Goal: Task Accomplishment & Management: Complete application form

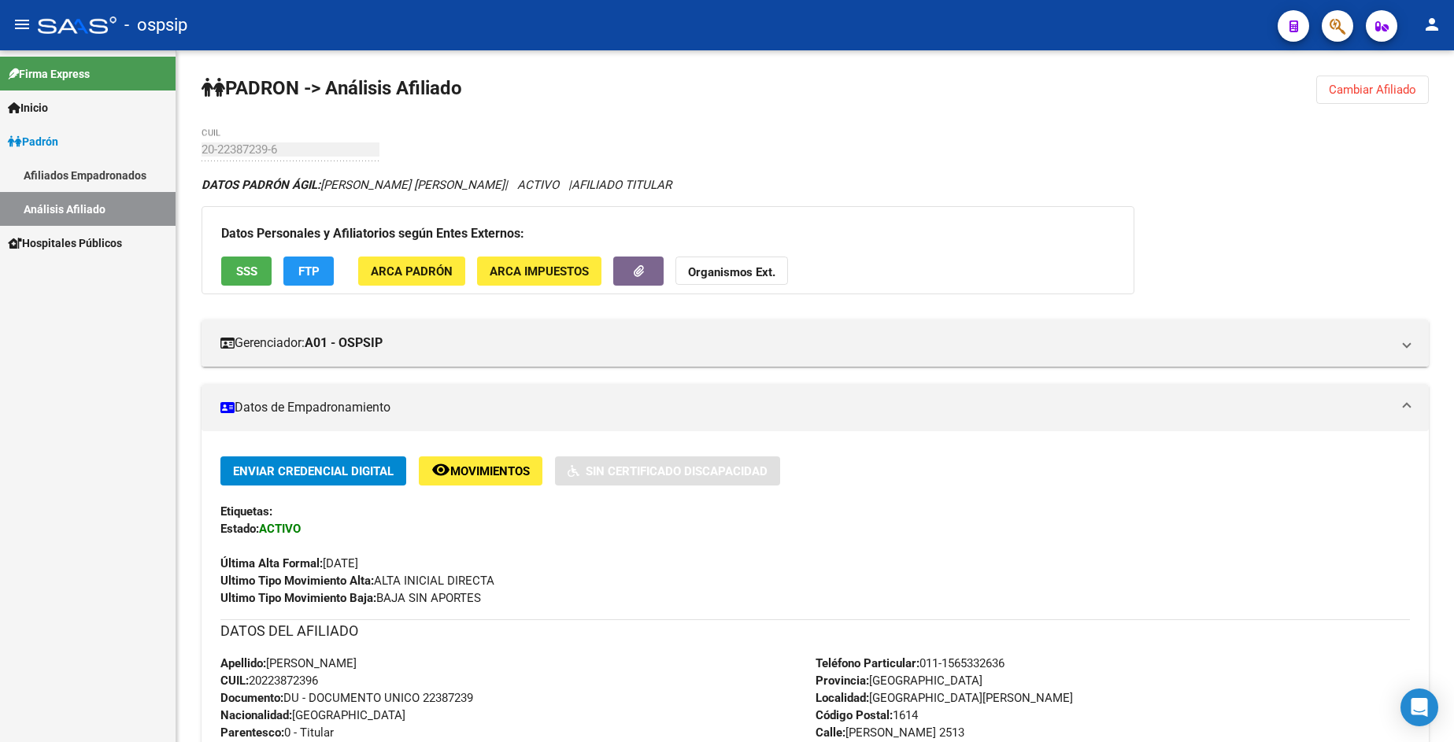
scroll to position [157, 0]
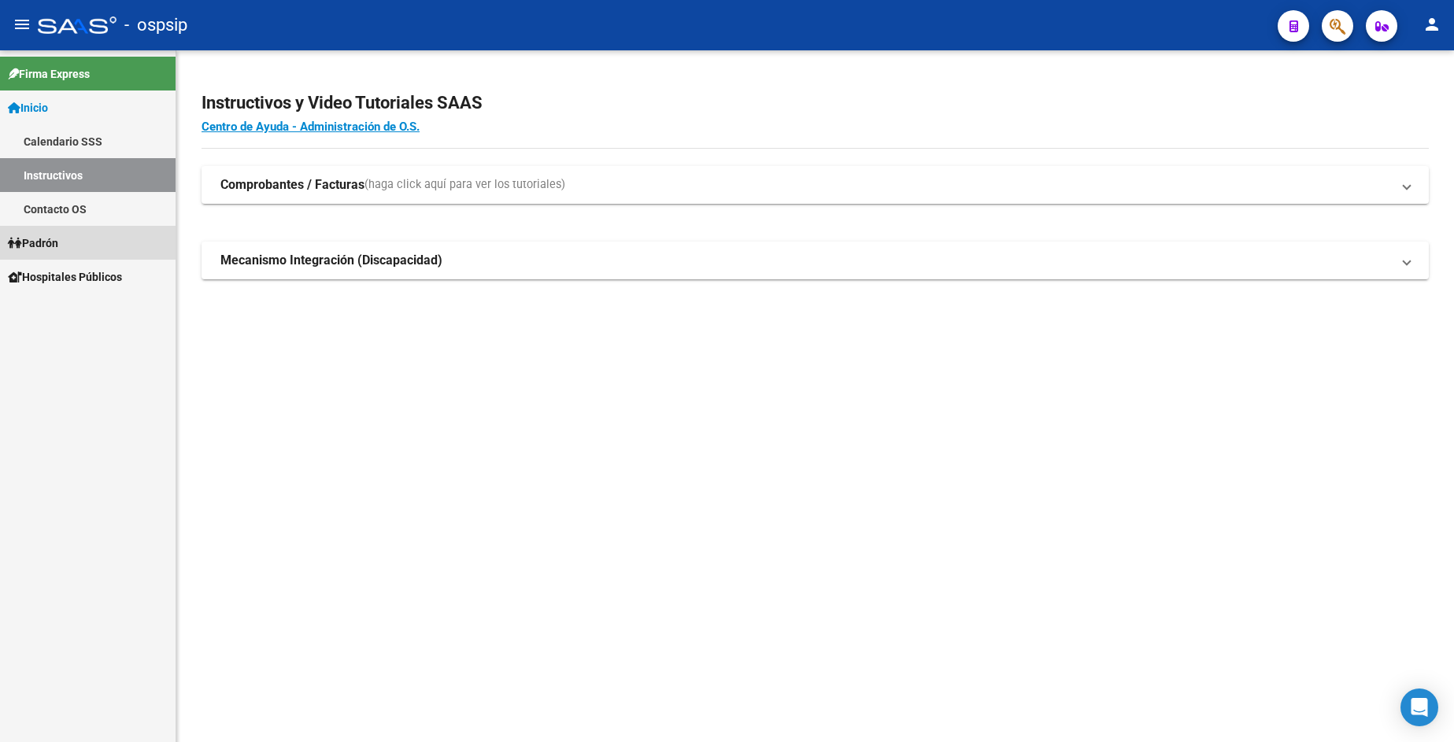
click at [49, 240] on span "Padrón" at bounding box center [33, 243] width 50 height 17
click at [102, 309] on link "Análisis Afiliado" at bounding box center [88, 311] width 176 height 34
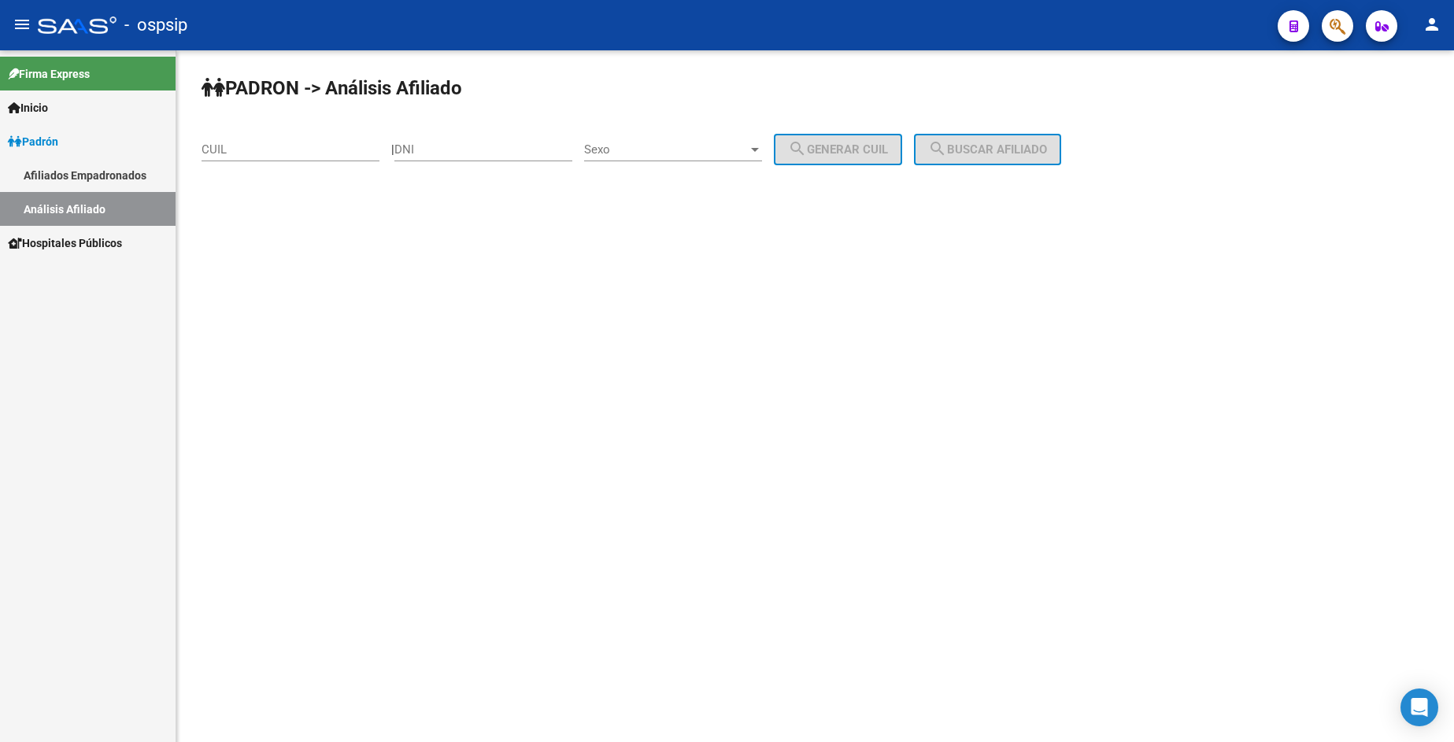
click at [530, 154] on input "DNI" at bounding box center [483, 149] width 178 height 14
type input "47569246"
click at [702, 137] on div "Sexo Sexo" at bounding box center [673, 145] width 178 height 34
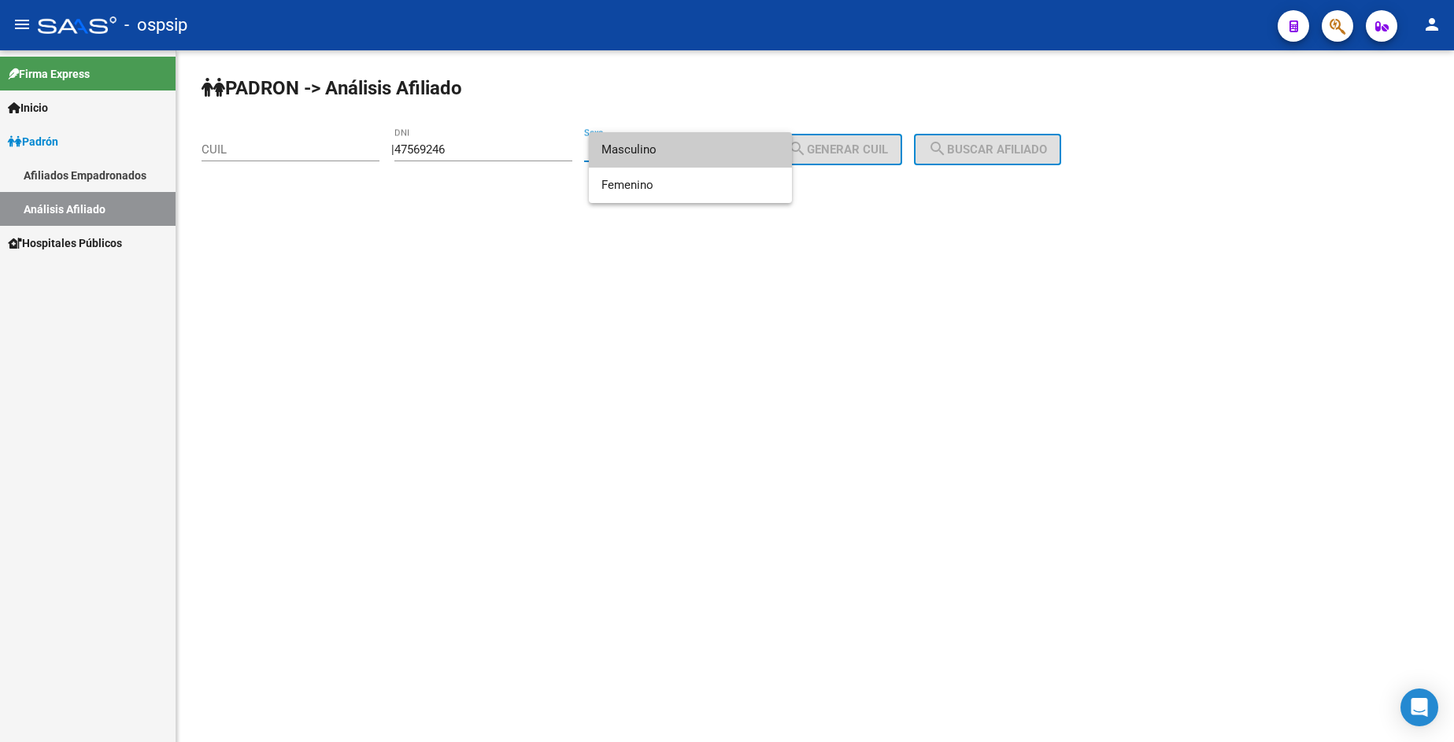
click at [670, 150] on span "Masculino" at bounding box center [690, 149] width 178 height 35
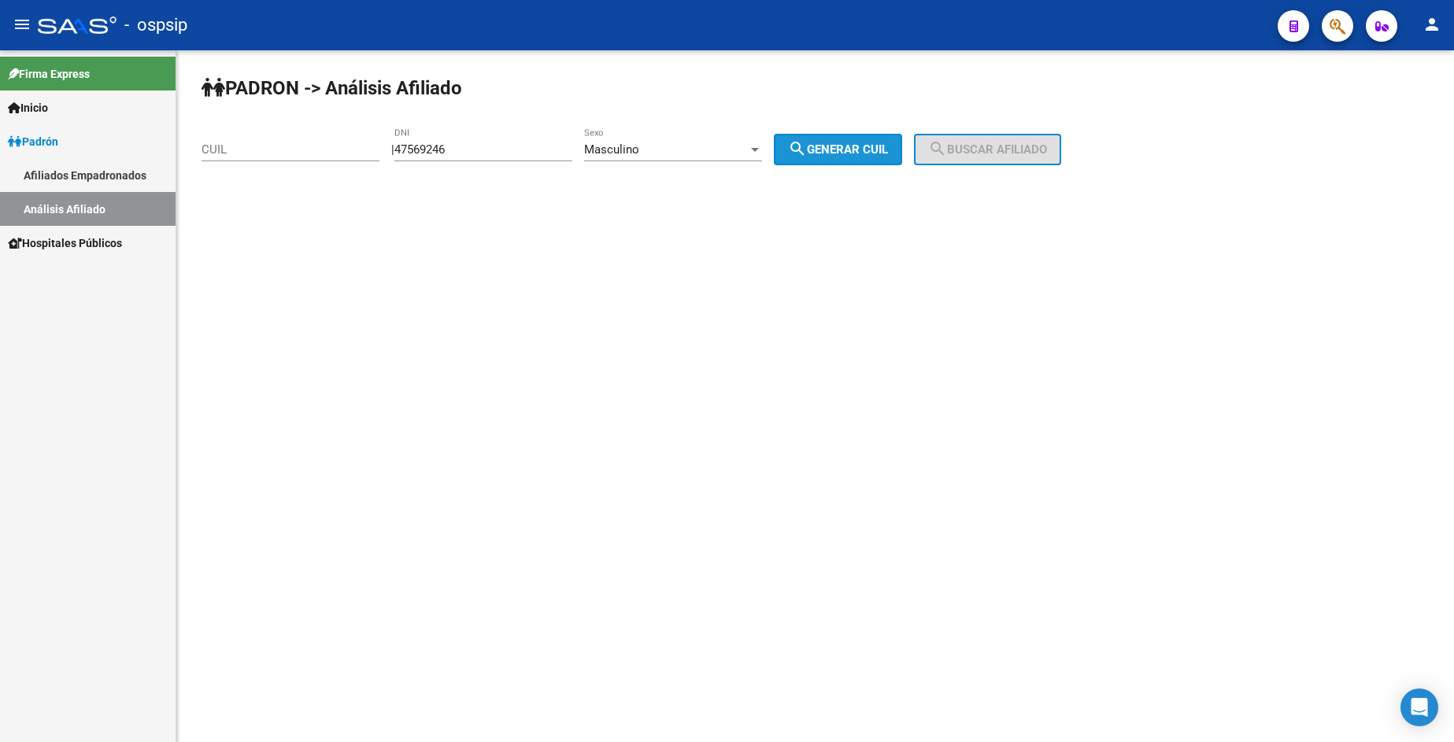
drag, startPoint x: 859, startPoint y: 162, endPoint x: 912, endPoint y: 161, distance: 52.8
click at [860, 161] on button "search Generar CUIL" at bounding box center [838, 149] width 128 height 31
type input "20-47569246-3"
drag, startPoint x: 995, startPoint y: 149, endPoint x: 1012, endPoint y: 138, distance: 20.5
click at [997, 147] on span "search Buscar afiliado" at bounding box center [987, 149] width 119 height 14
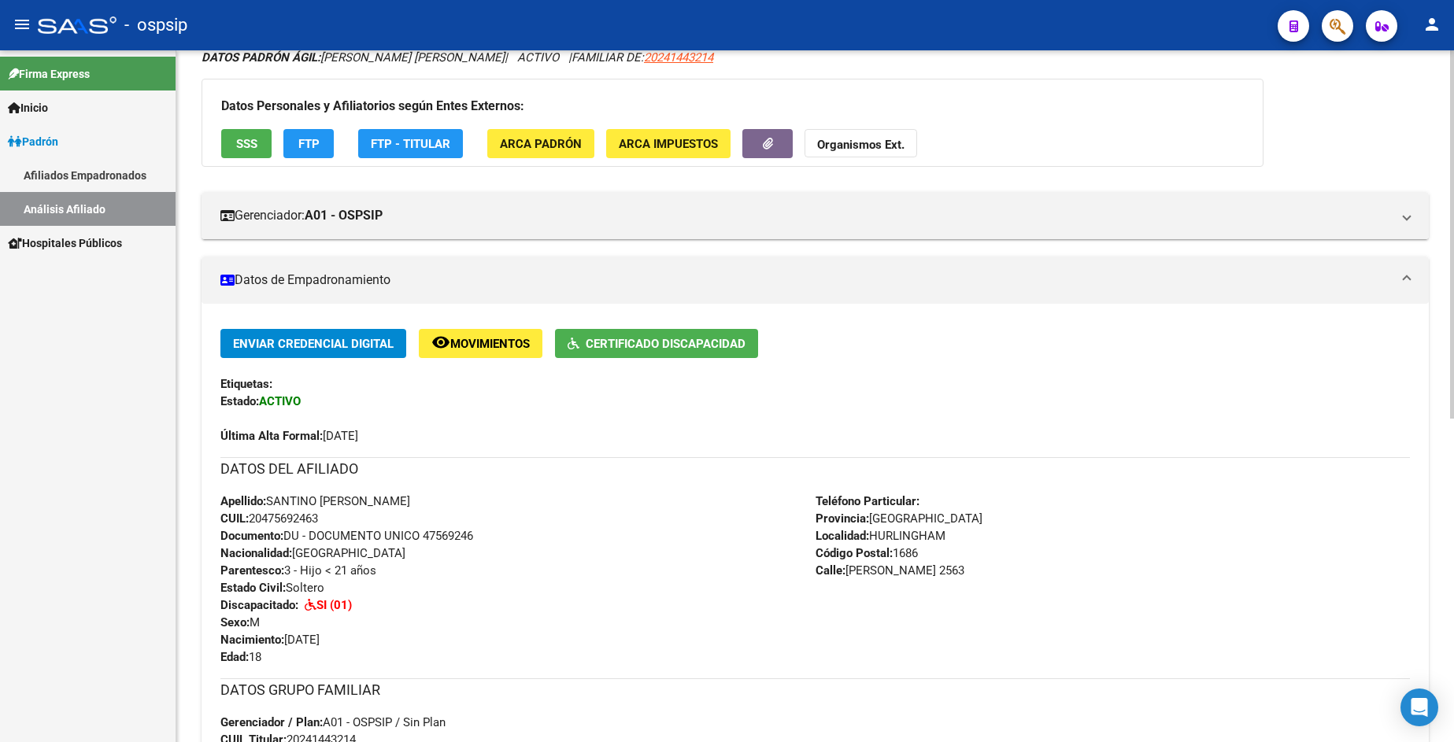
scroll to position [236, 0]
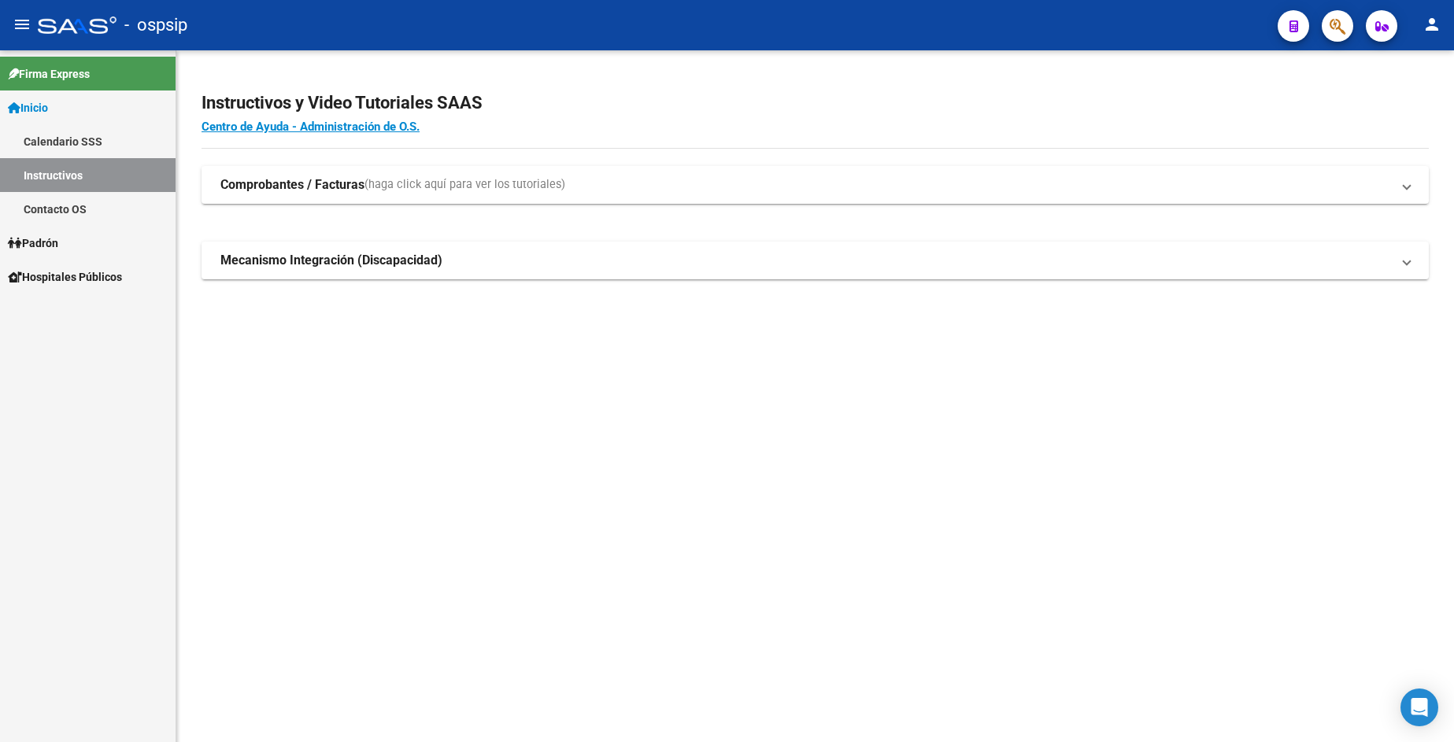
click at [72, 241] on link "Padrón" at bounding box center [88, 243] width 176 height 34
click at [78, 305] on link "Análisis Afiliado" at bounding box center [88, 311] width 176 height 34
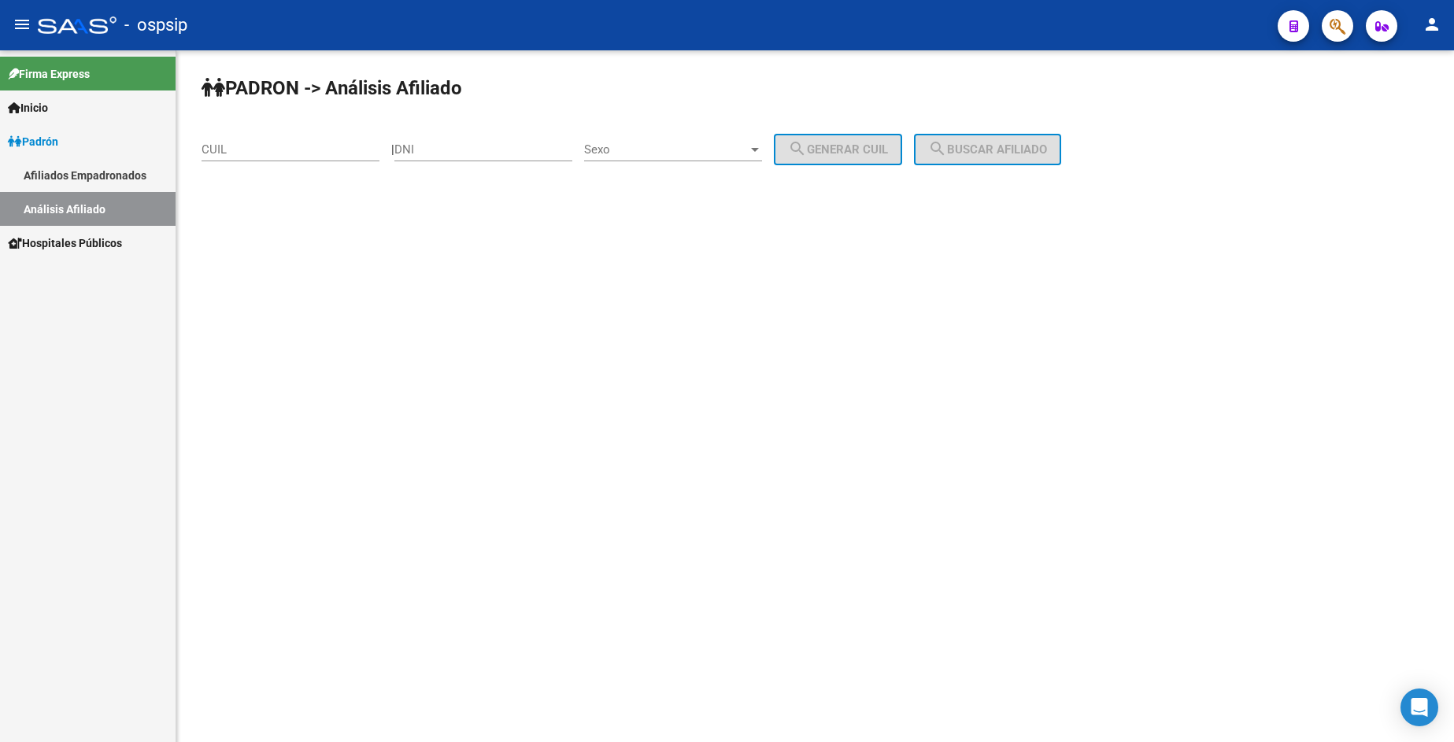
drag, startPoint x: 497, startPoint y: 132, endPoint x: 504, endPoint y: 140, distance: 10.6
click at [503, 139] on div "DNI" at bounding box center [483, 145] width 178 height 34
click at [509, 158] on div "DNI" at bounding box center [483, 145] width 178 height 34
type input "37140944"
click at [732, 146] on span "Sexo" at bounding box center [666, 149] width 164 height 14
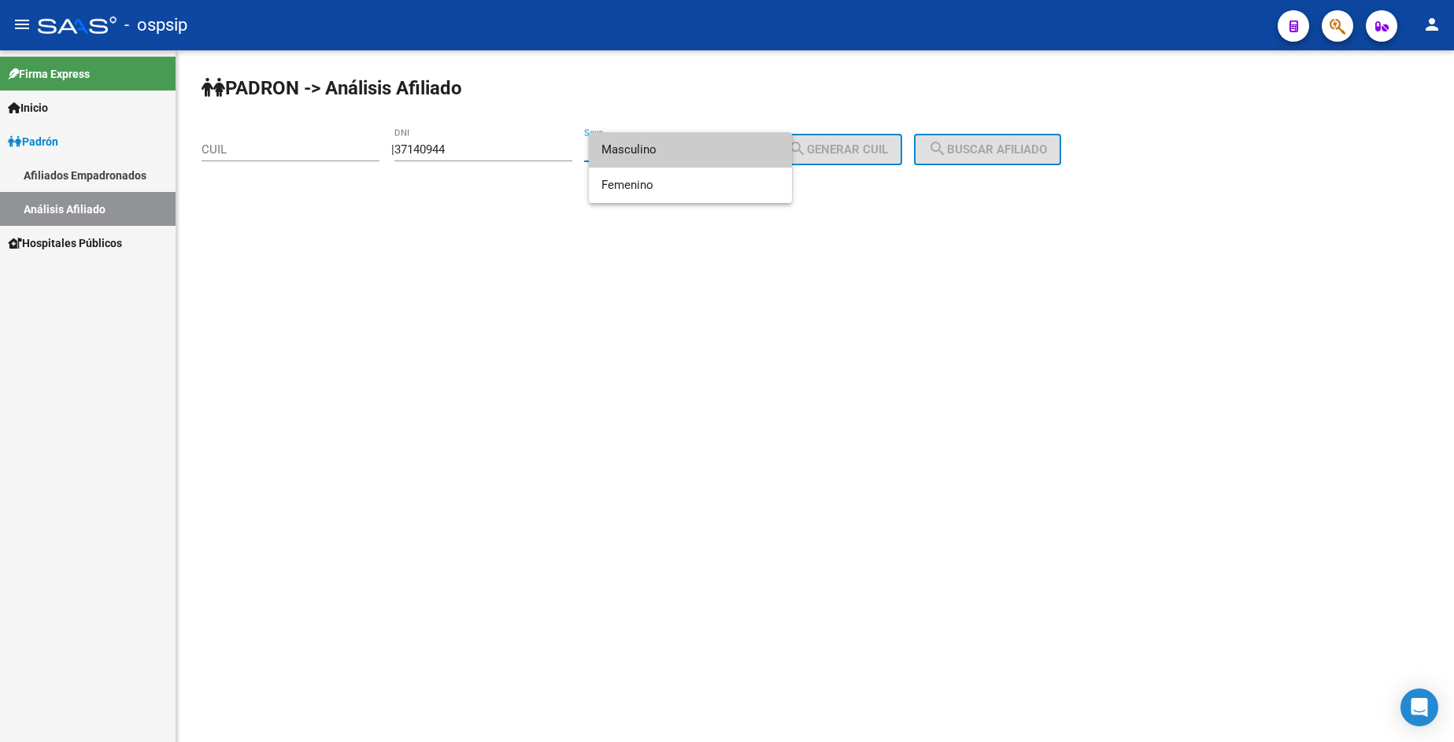
click at [696, 151] on span "Masculino" at bounding box center [690, 149] width 178 height 35
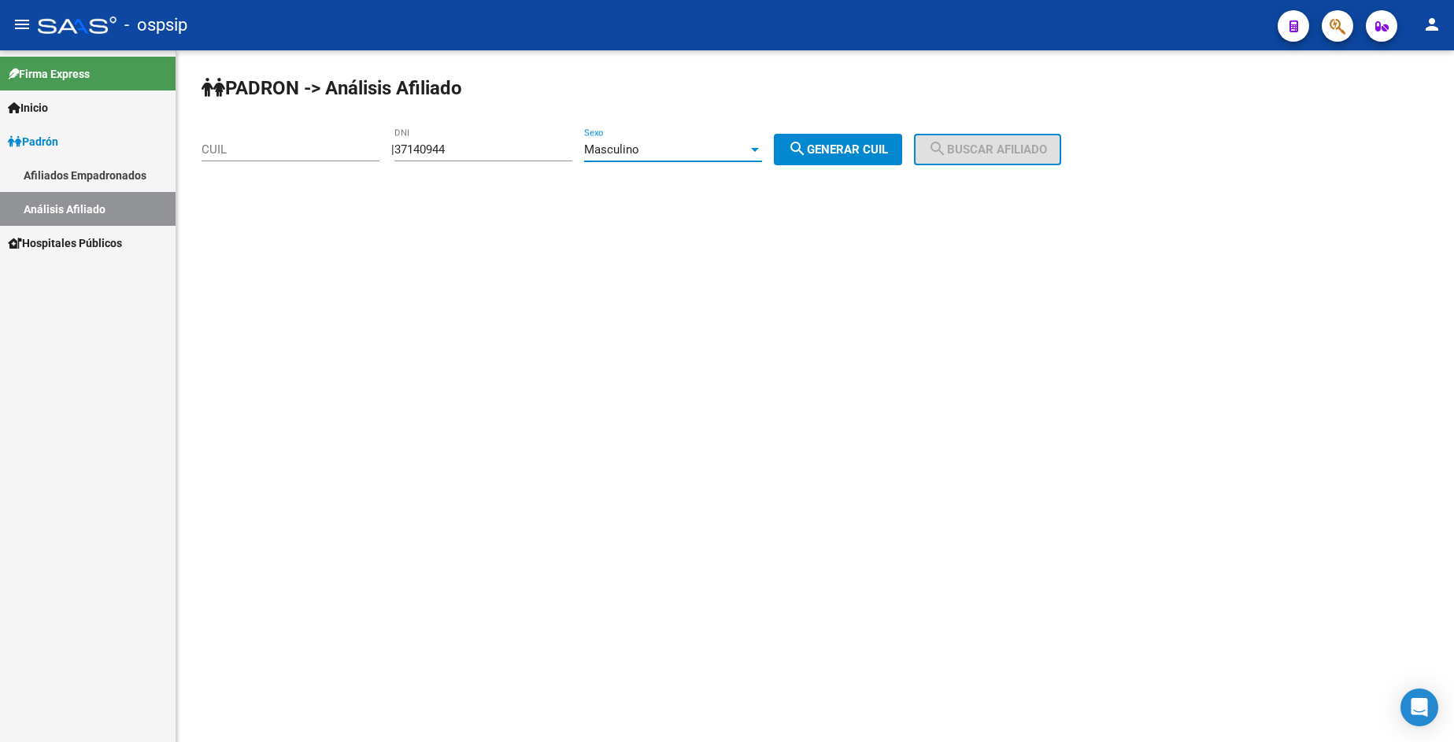
click at [807, 146] on mat-icon "search" at bounding box center [797, 148] width 19 height 19
type input "20-37140944-1"
click at [939, 142] on button "search Buscar afiliado" at bounding box center [987, 149] width 147 height 31
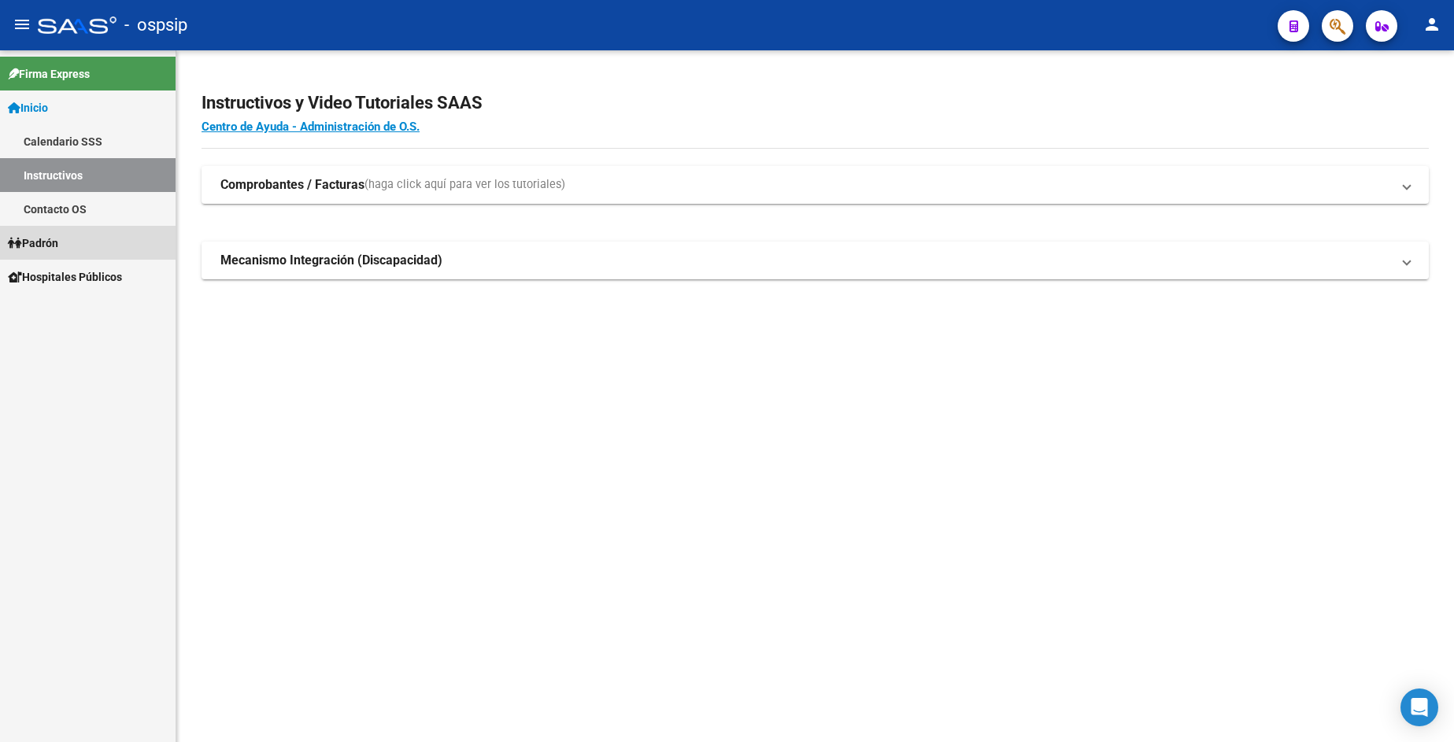
click at [44, 241] on span "Padrón" at bounding box center [33, 243] width 50 height 17
drag, startPoint x: 44, startPoint y: 241, endPoint x: 35, endPoint y: 287, distance: 47.2
click at [43, 241] on span "Padrón" at bounding box center [33, 243] width 50 height 17
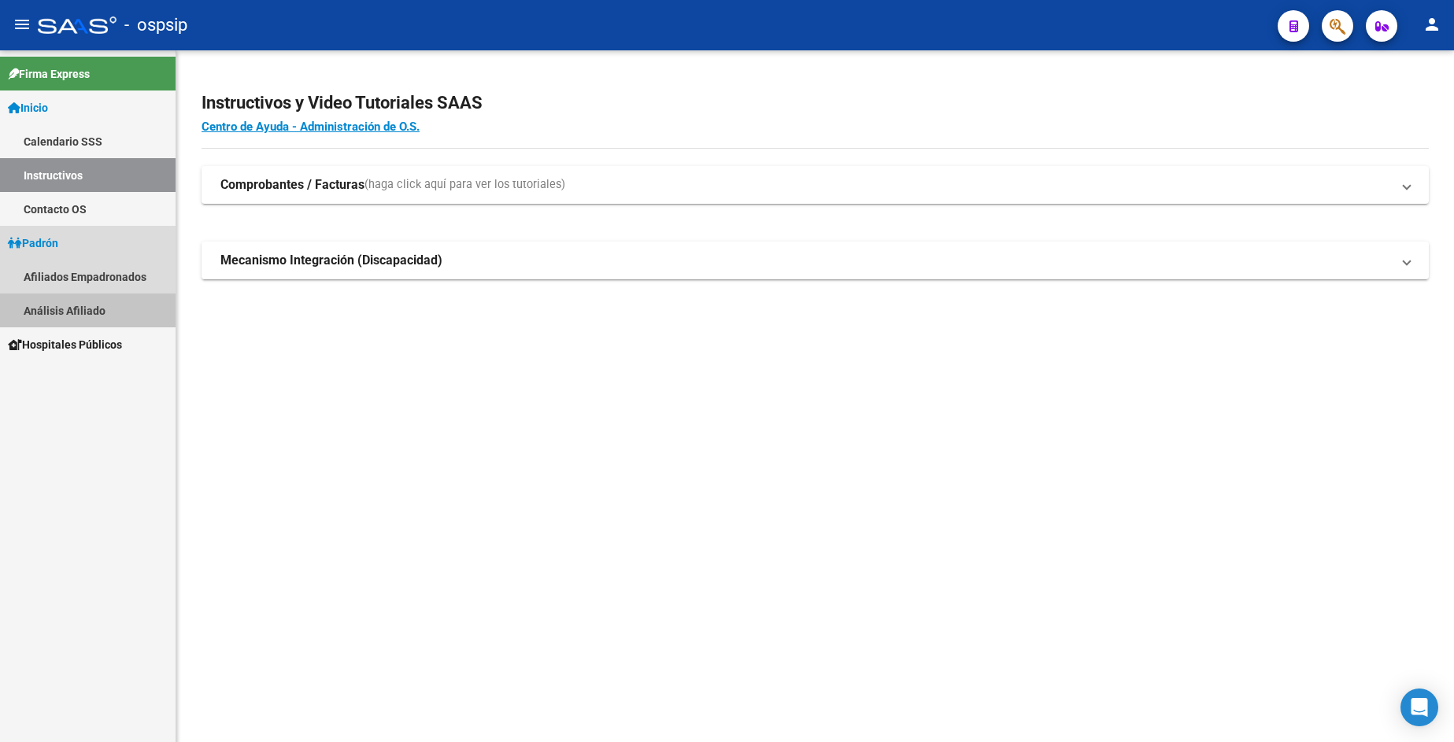
click at [50, 311] on link "Análisis Afiliado" at bounding box center [88, 311] width 176 height 34
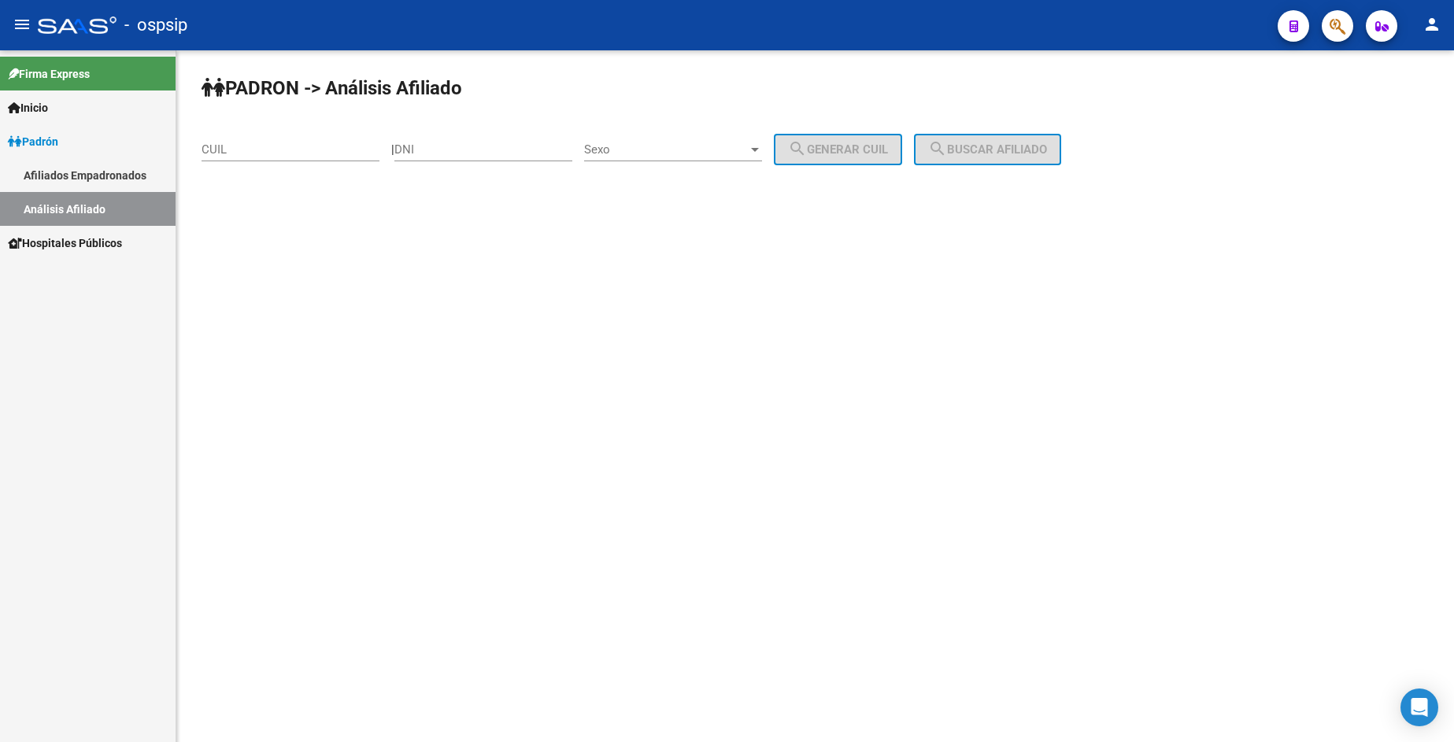
click at [483, 146] on input "DNI" at bounding box center [483, 149] width 178 height 14
type input "39965690"
click at [682, 146] on span "Sexo" at bounding box center [666, 149] width 164 height 14
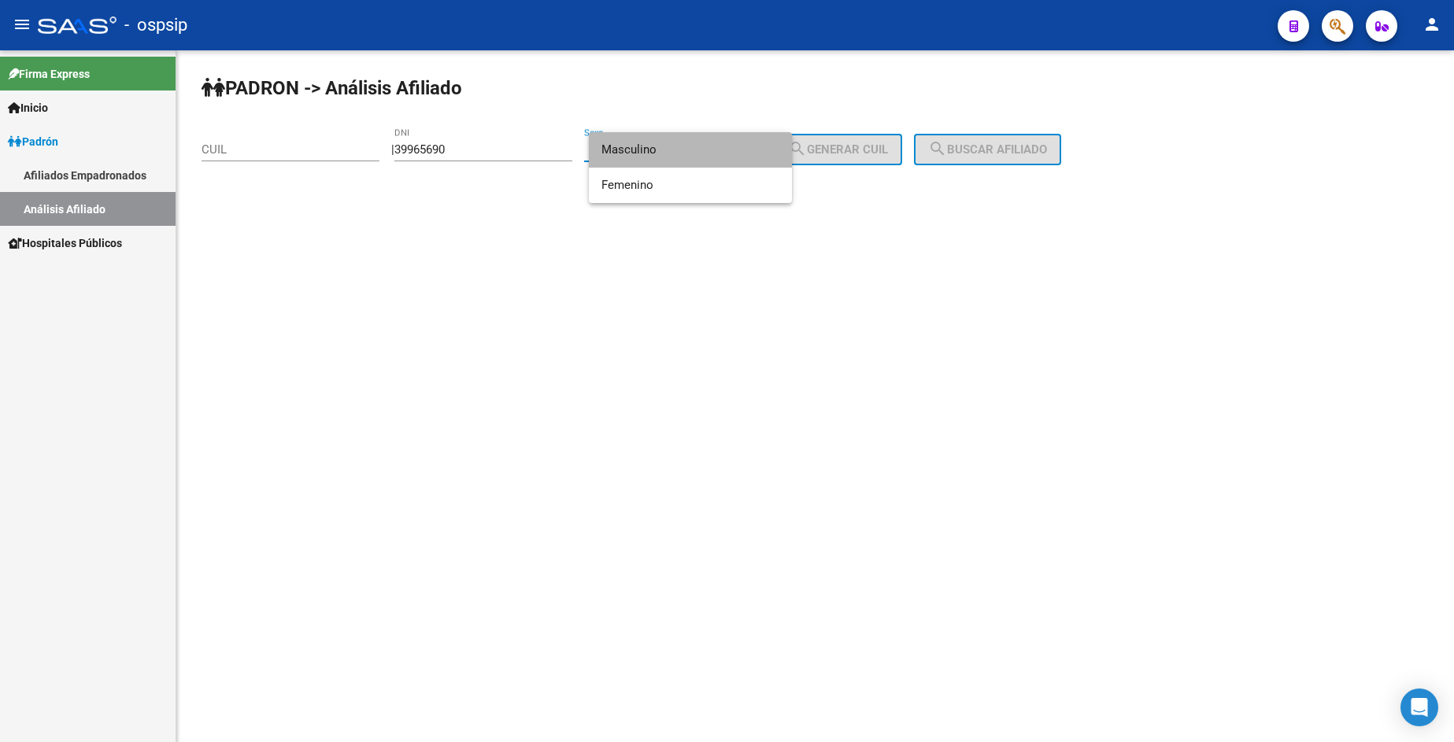
click at [682, 146] on span "Masculino" at bounding box center [690, 149] width 178 height 35
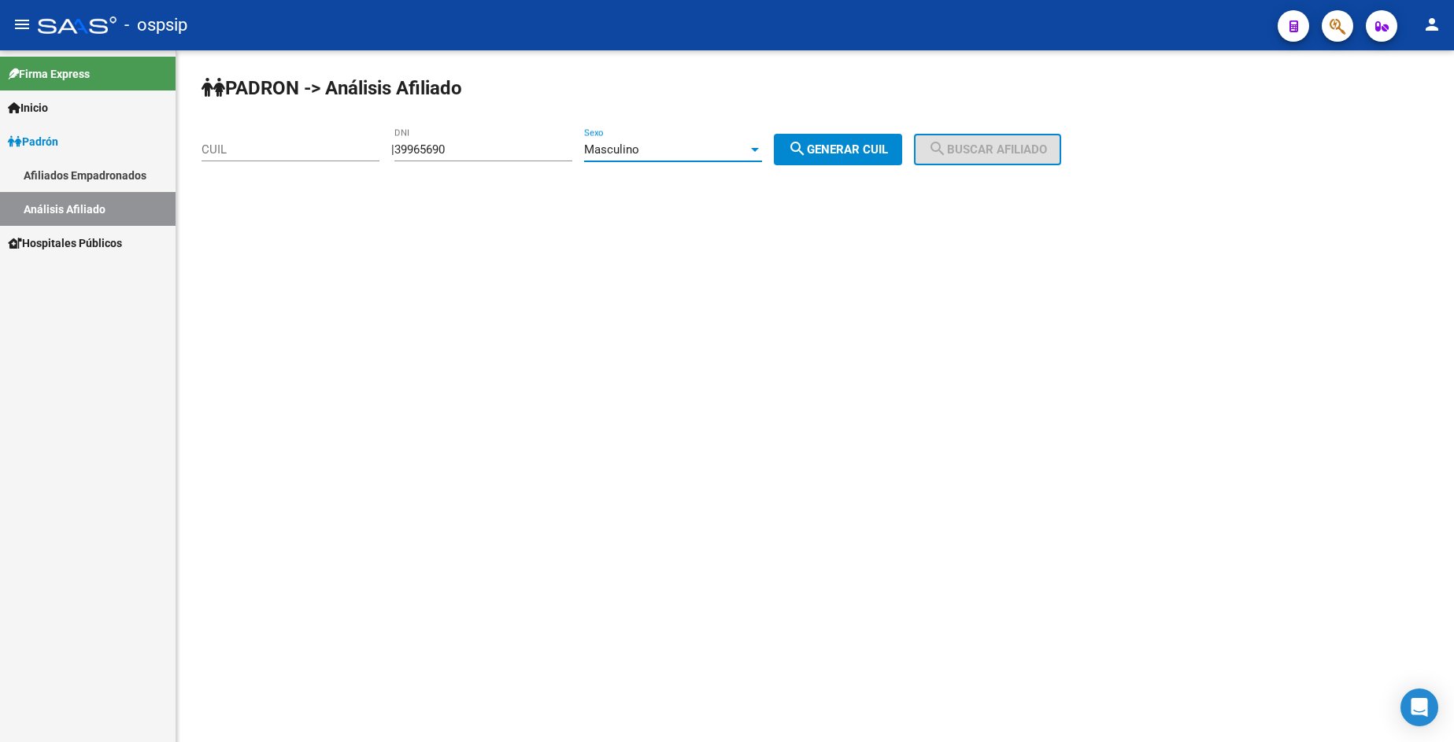
click at [880, 162] on button "search Generar CUIL" at bounding box center [838, 149] width 128 height 31
type input "20-39965690-8"
click at [981, 150] on span "search Buscar afiliado" at bounding box center [987, 149] width 119 height 14
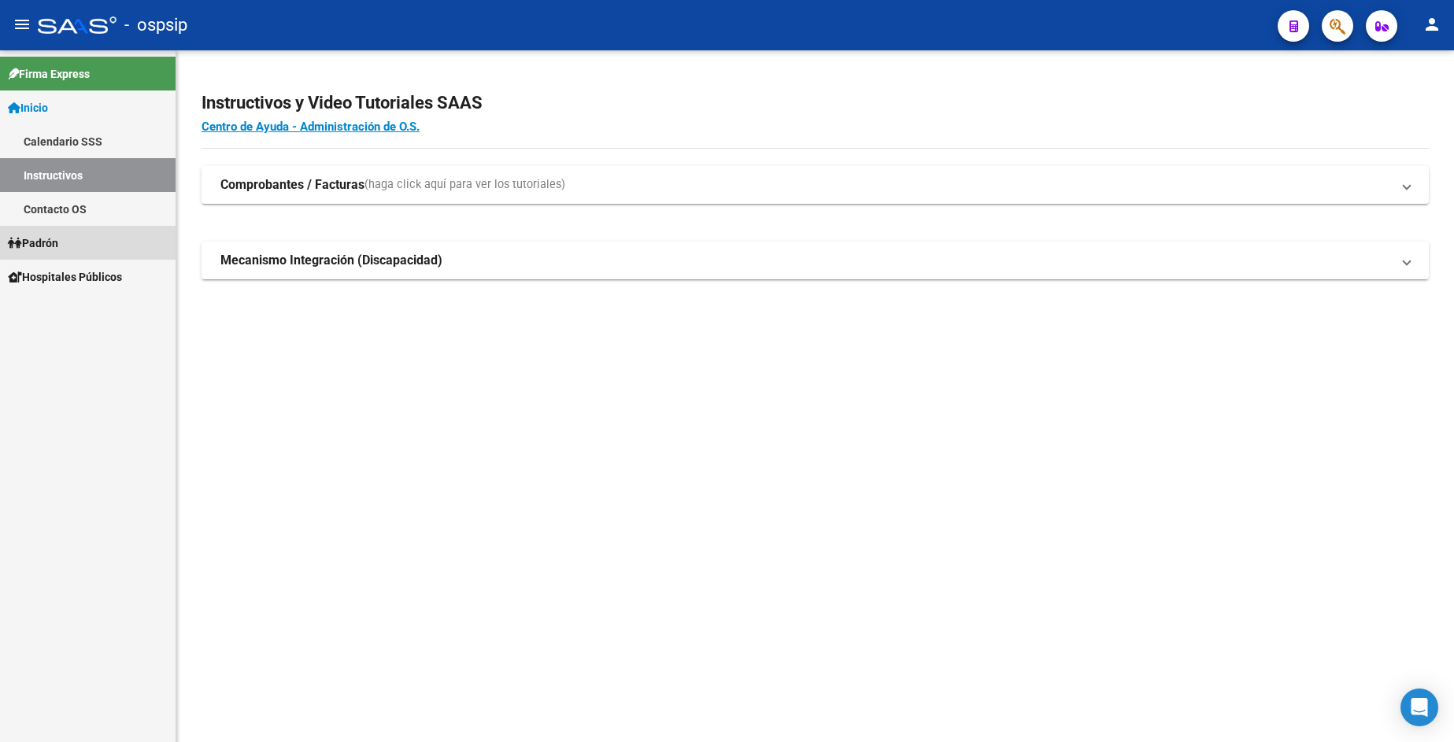
click at [55, 242] on span "Padrón" at bounding box center [33, 243] width 50 height 17
click at [55, 241] on span "Padrón" at bounding box center [33, 243] width 50 height 17
click at [68, 300] on link "Análisis Afiliado" at bounding box center [88, 311] width 176 height 34
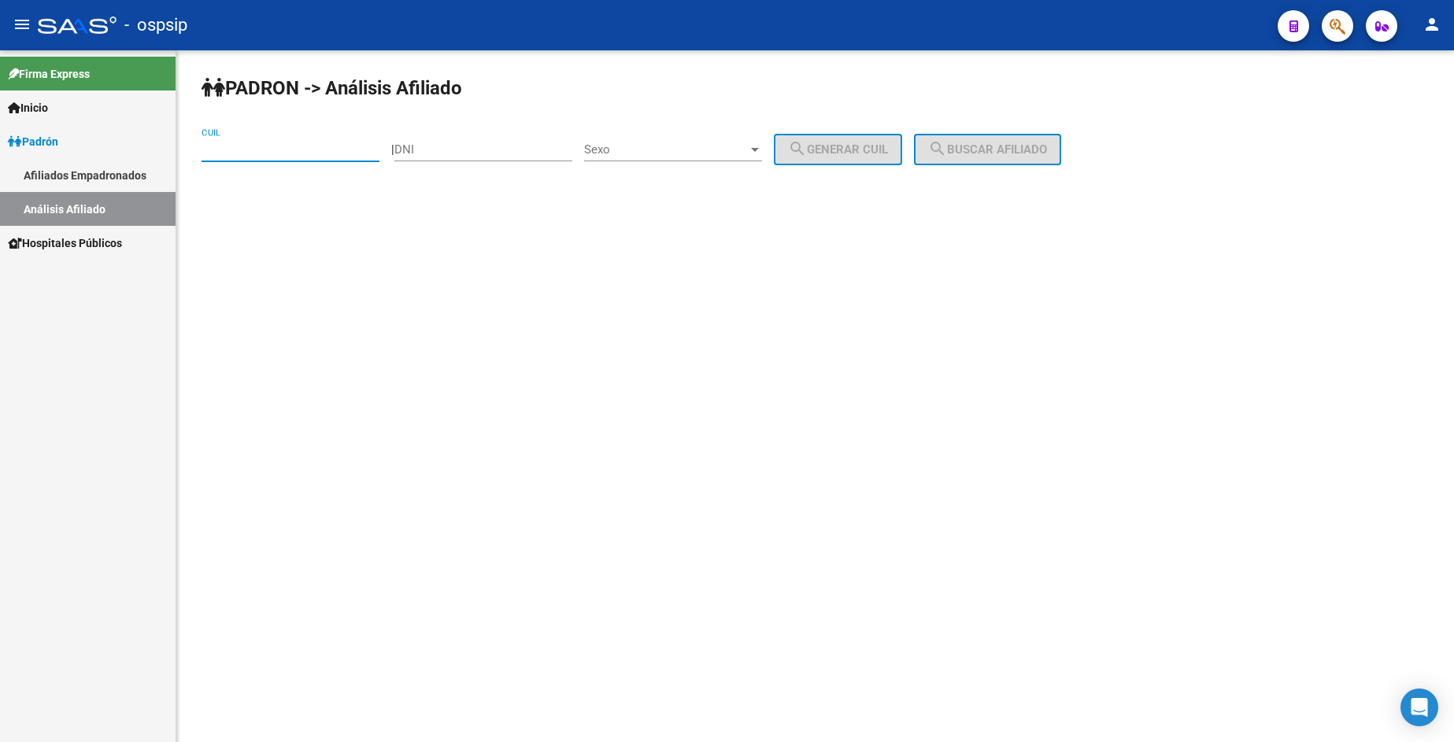
click at [260, 154] on input "CUIL" at bounding box center [291, 149] width 178 height 14
type input "24-39965690-3"
click at [707, 150] on span "Sexo" at bounding box center [666, 149] width 164 height 14
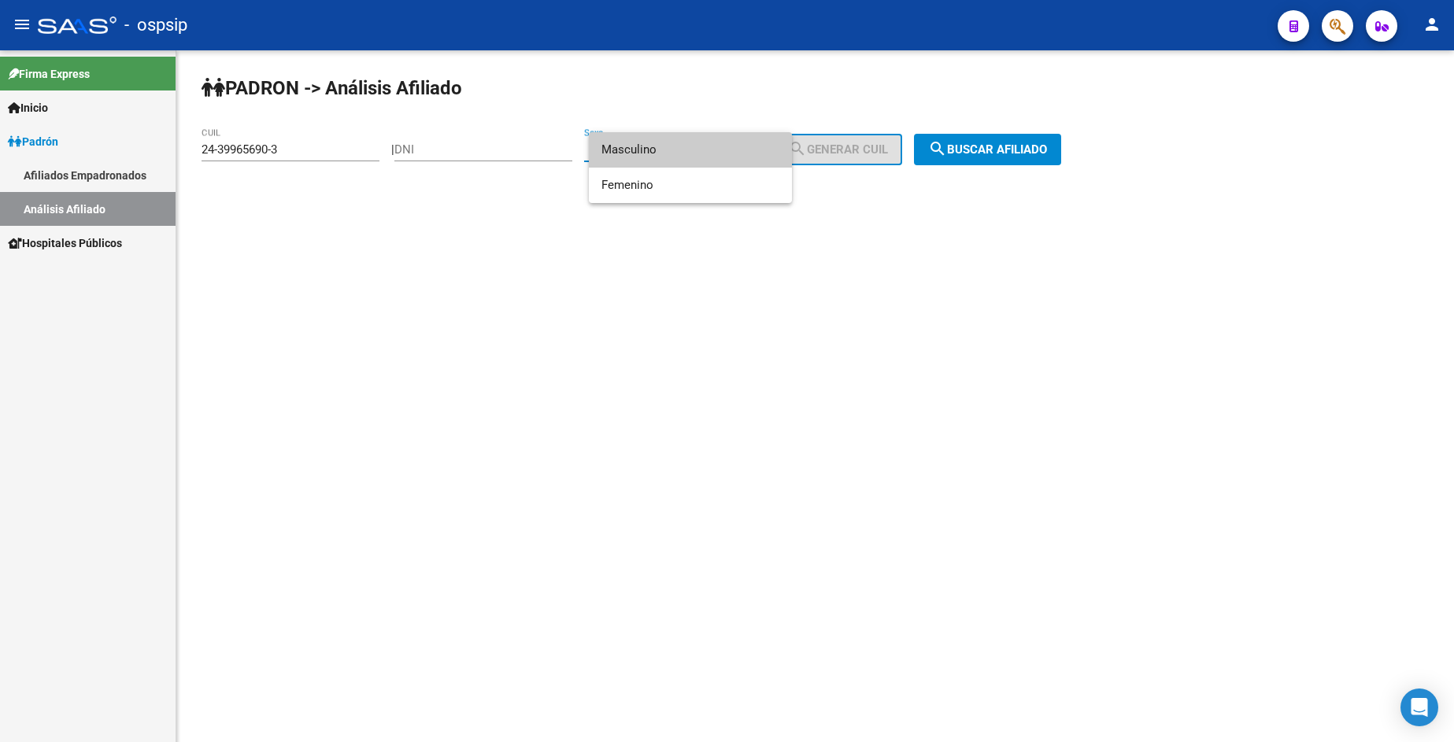
click at [846, 144] on div at bounding box center [727, 371] width 1454 height 742
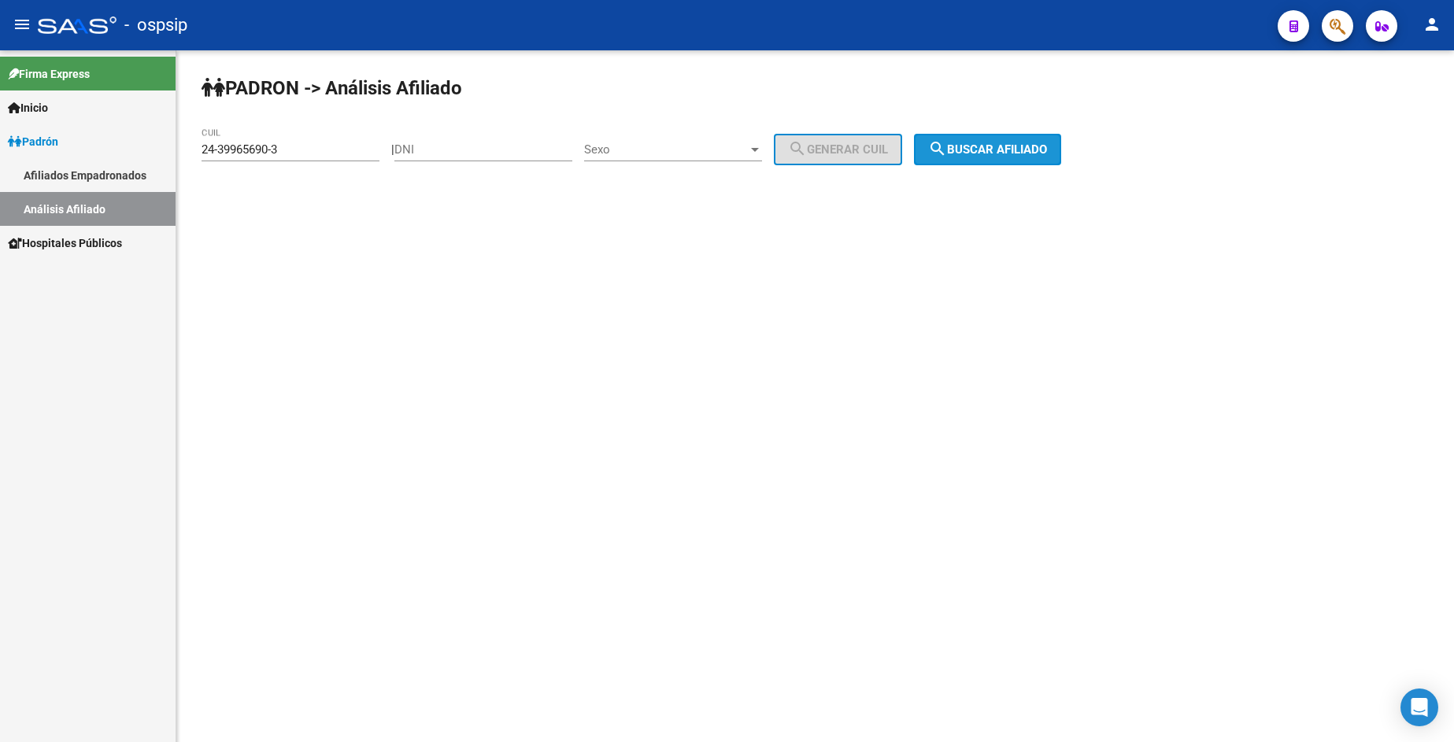
click at [947, 150] on mat-icon "search" at bounding box center [937, 148] width 19 height 19
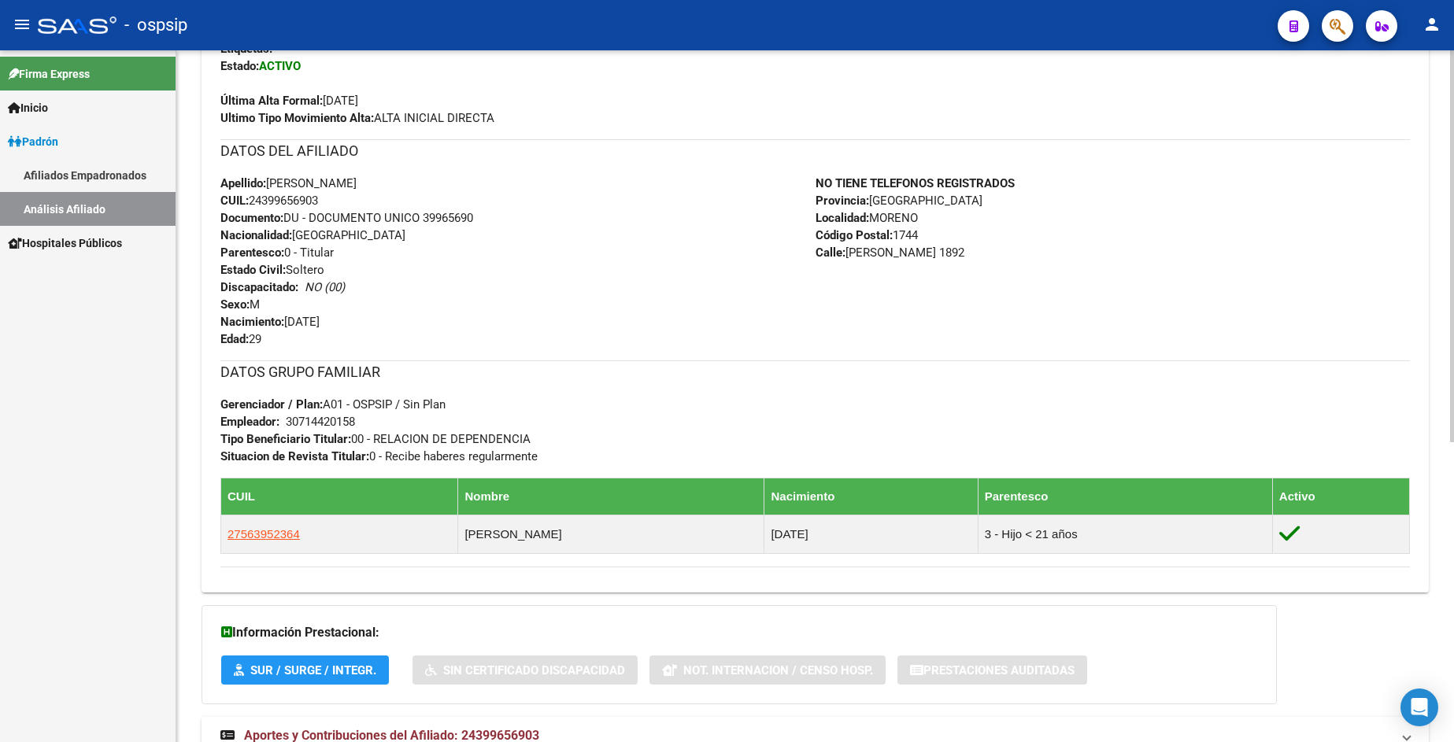
scroll to position [373, 0]
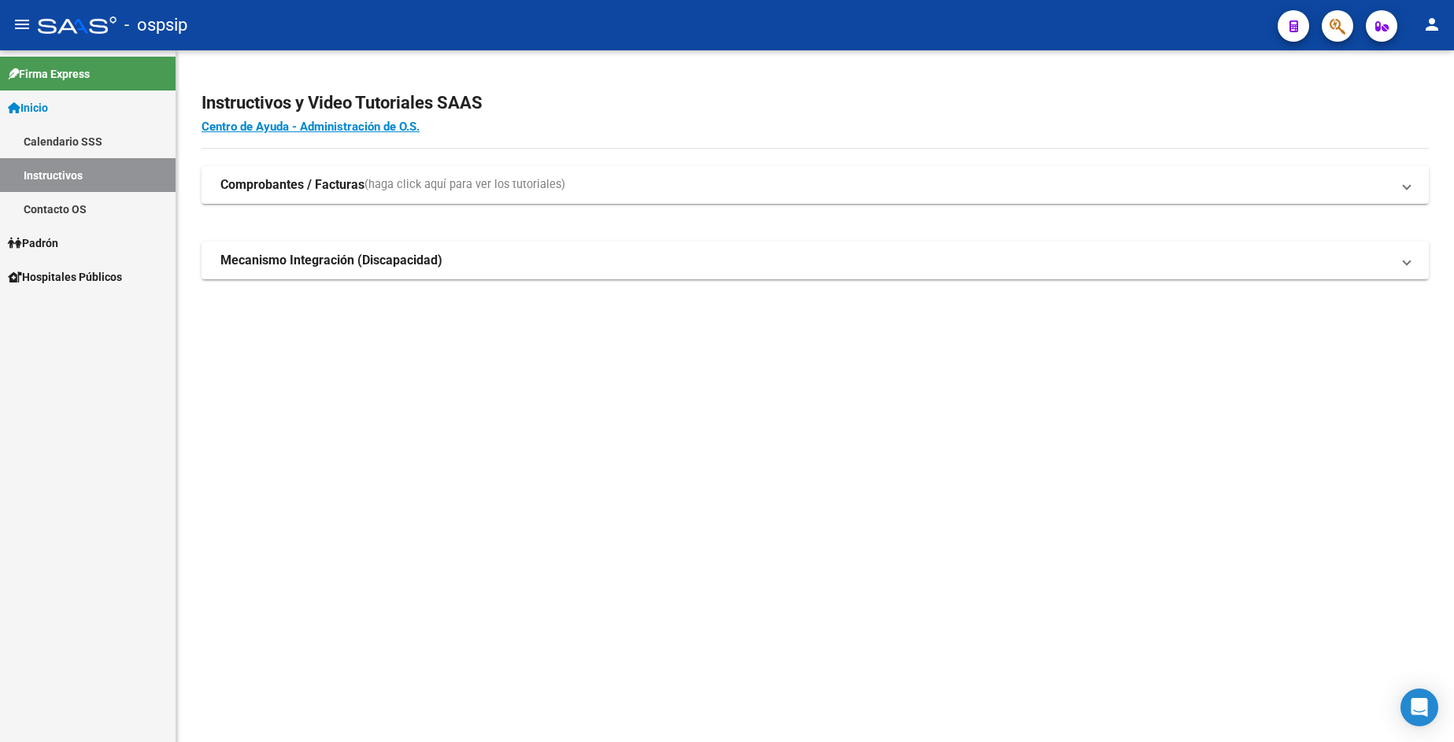
click at [55, 252] on link "Padrón" at bounding box center [88, 243] width 176 height 34
click at [53, 246] on span "Padrón" at bounding box center [33, 243] width 50 height 17
click at [70, 305] on link "Análisis Afiliado" at bounding box center [88, 311] width 176 height 34
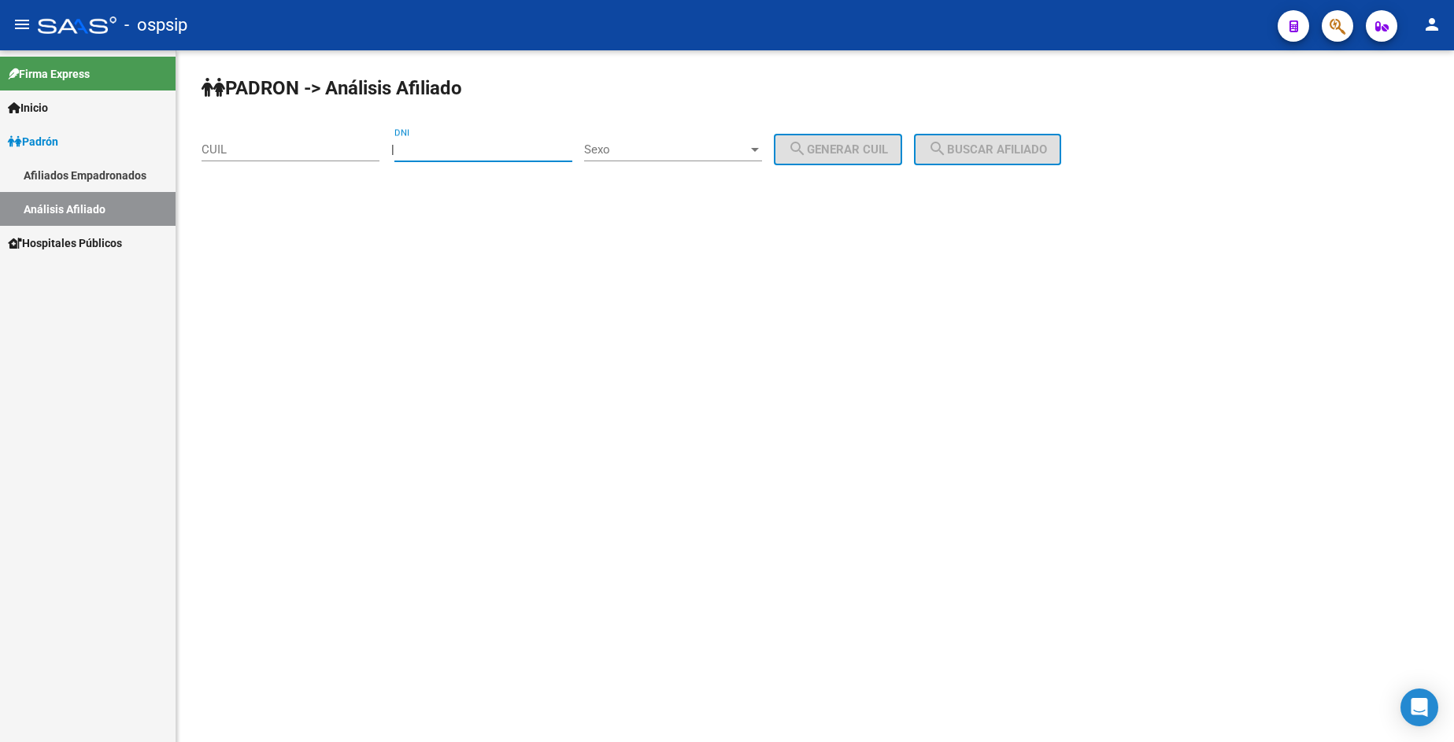
click at [481, 153] on input "DNI" at bounding box center [483, 149] width 178 height 14
type input "17695847"
click at [660, 151] on span "Sexo" at bounding box center [666, 149] width 164 height 14
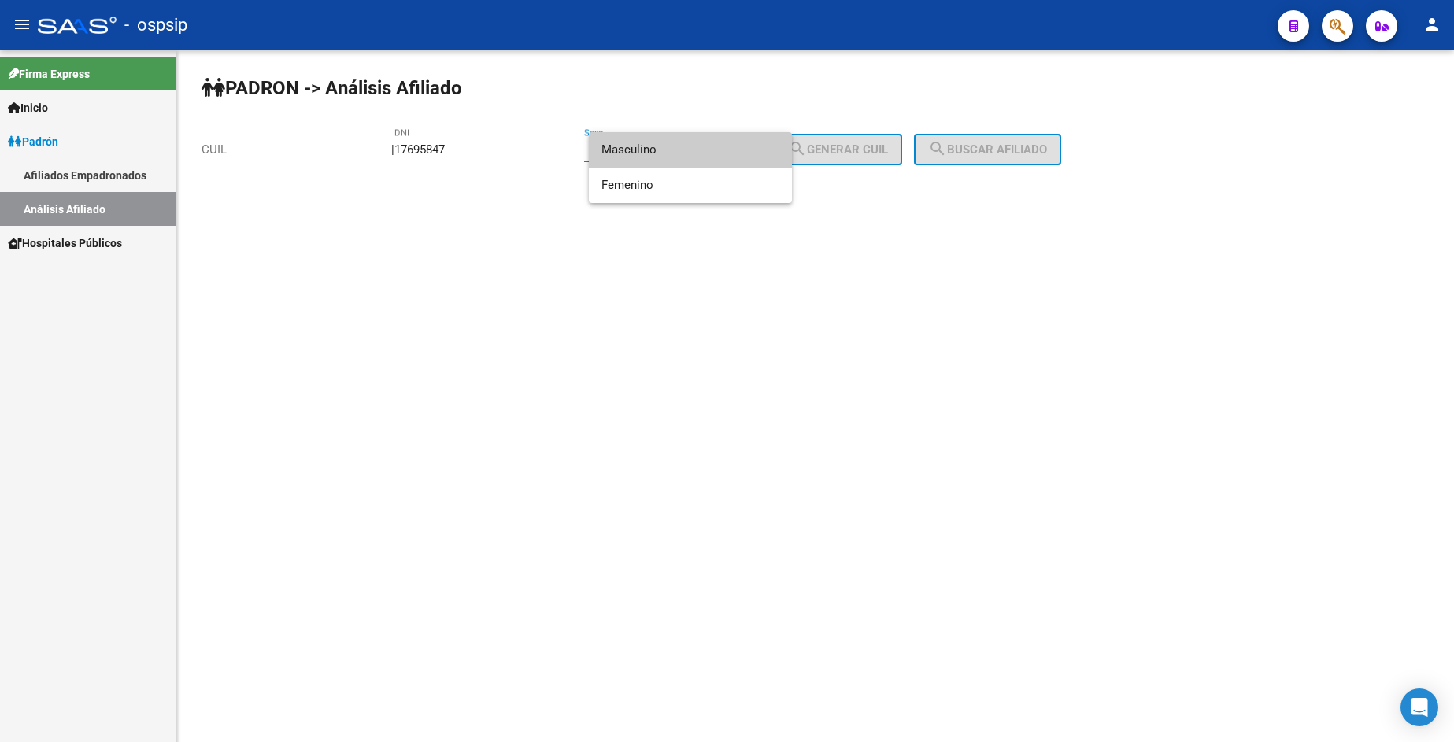
click at [660, 151] on span "Masculino" at bounding box center [690, 149] width 178 height 35
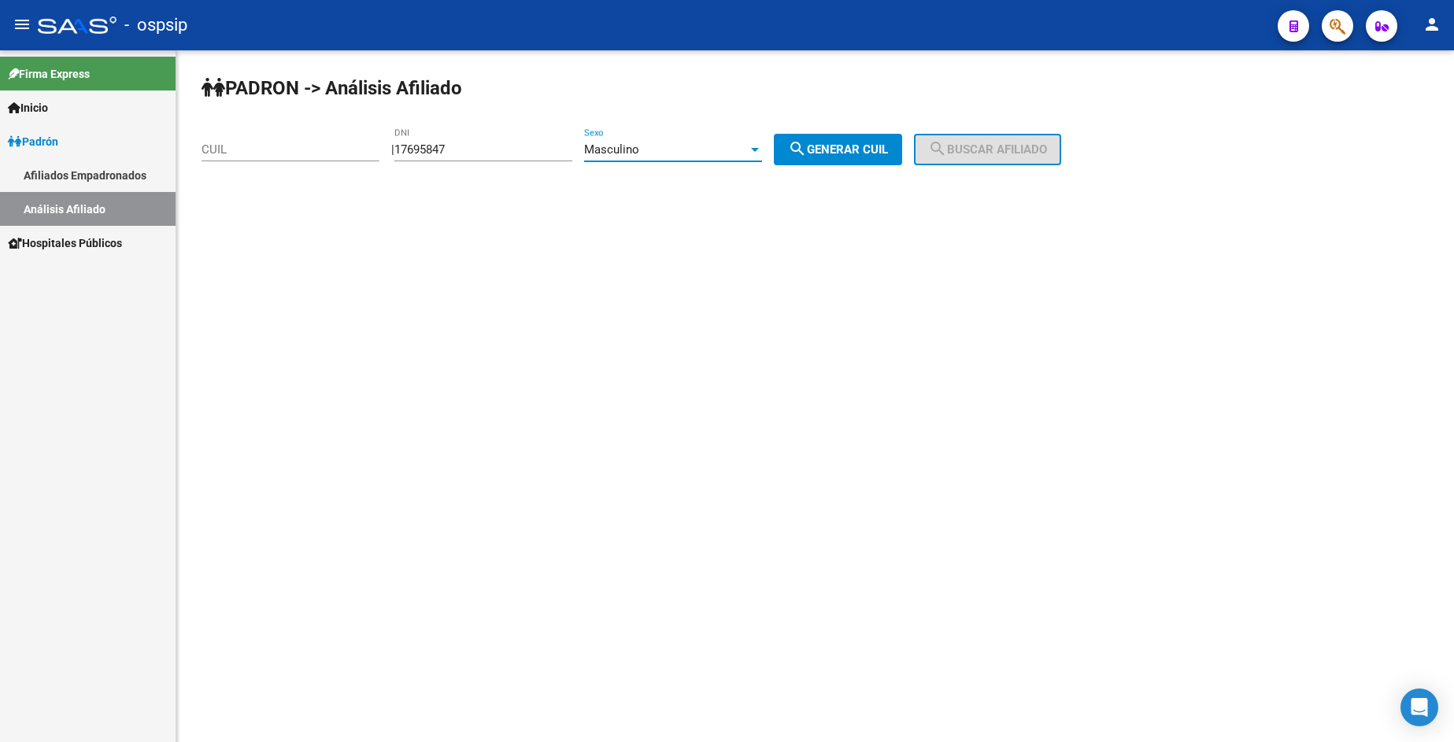
click at [834, 153] on span "search Generar CUIL" at bounding box center [838, 149] width 100 height 14
type input "20-17695847-3"
click at [978, 157] on button "search Buscar afiliado" at bounding box center [987, 149] width 147 height 31
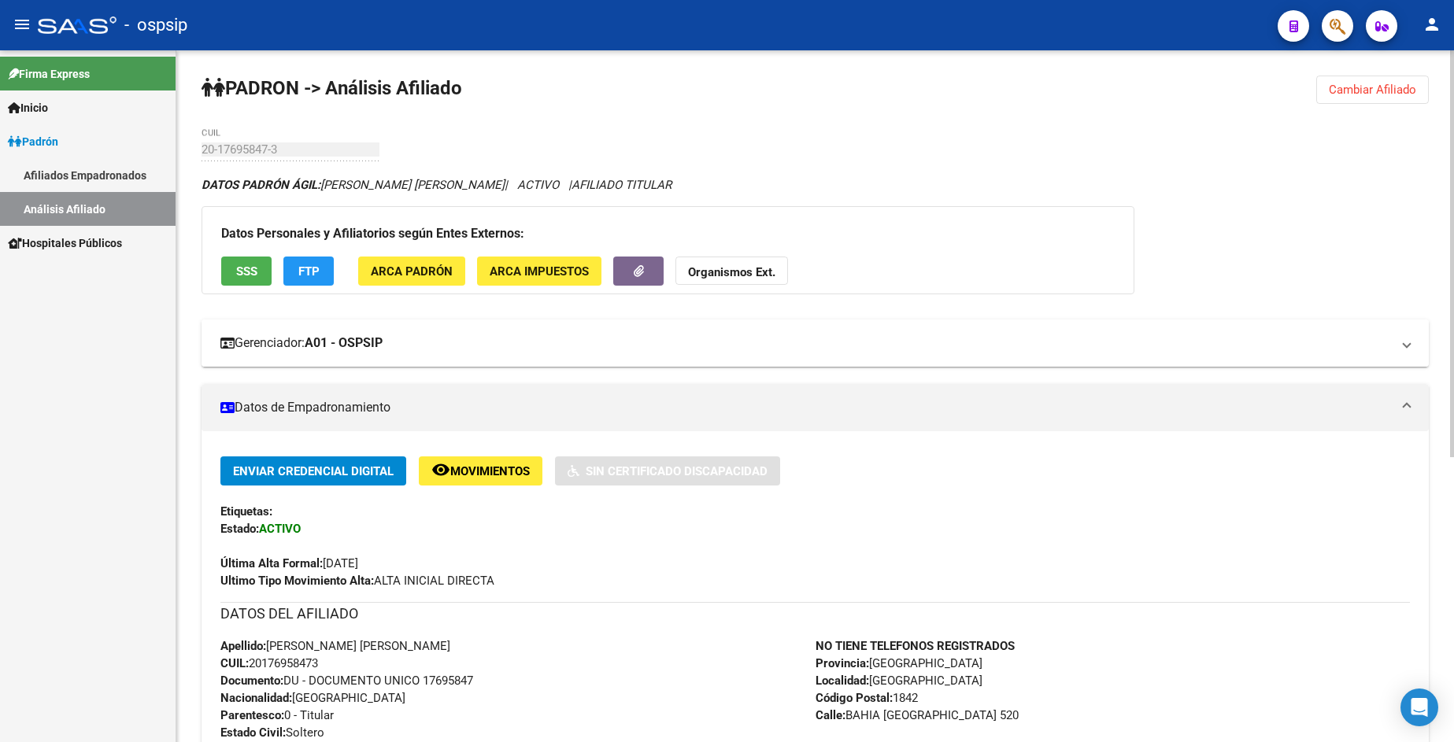
scroll to position [236, 0]
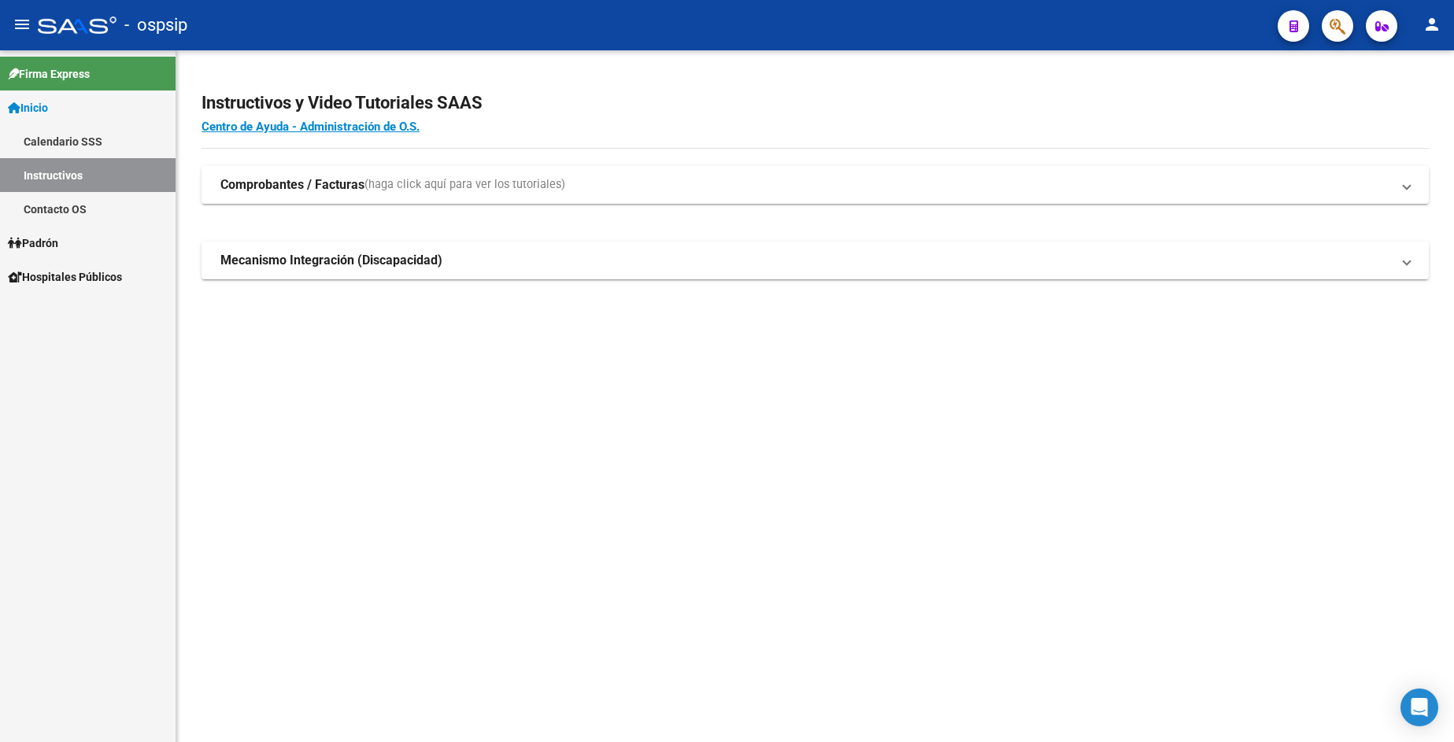
click at [58, 239] on span "Padrón" at bounding box center [33, 243] width 50 height 17
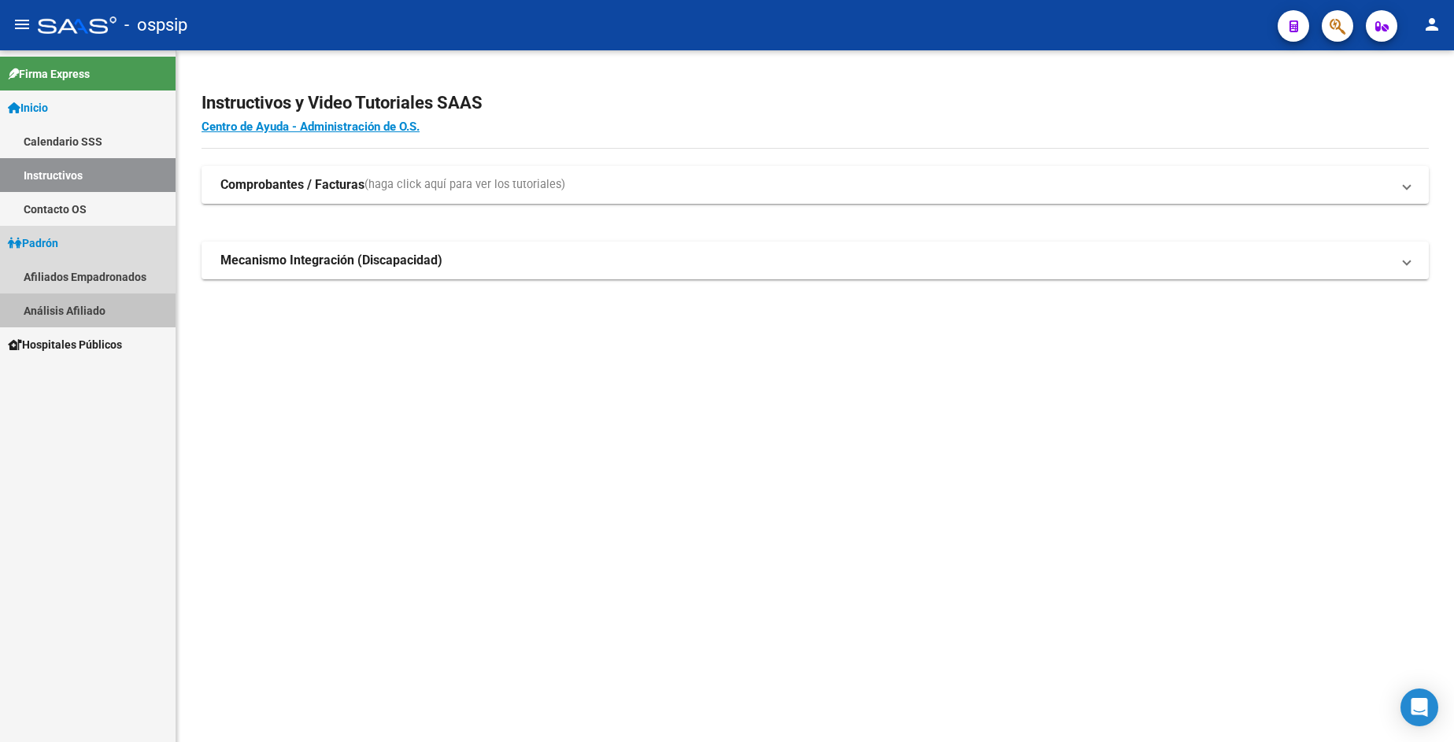
click at [84, 312] on link "Análisis Afiliado" at bounding box center [88, 311] width 176 height 34
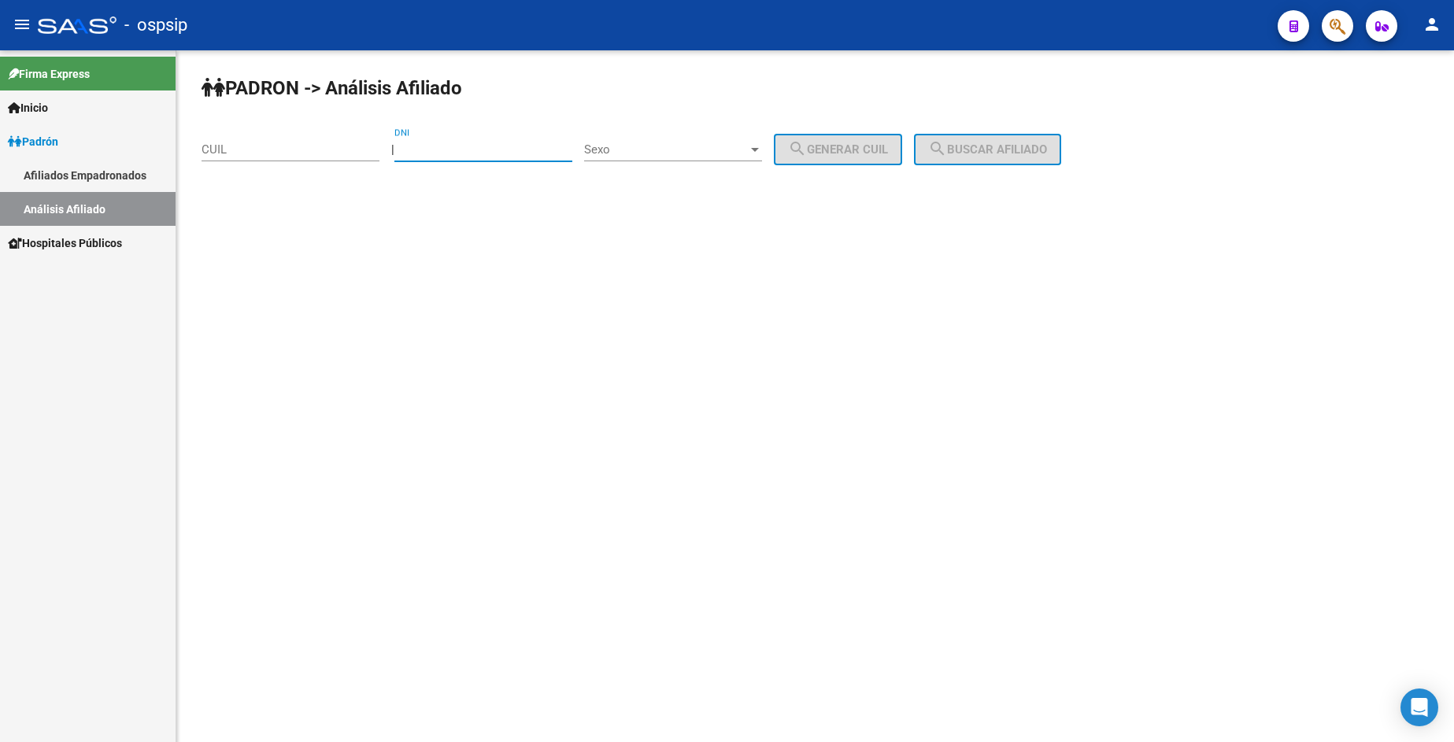
click at [529, 148] on input "DNI" at bounding box center [483, 149] width 178 height 14
type input "44286910"
click at [711, 138] on div "Sexo Sexo" at bounding box center [673, 145] width 178 height 34
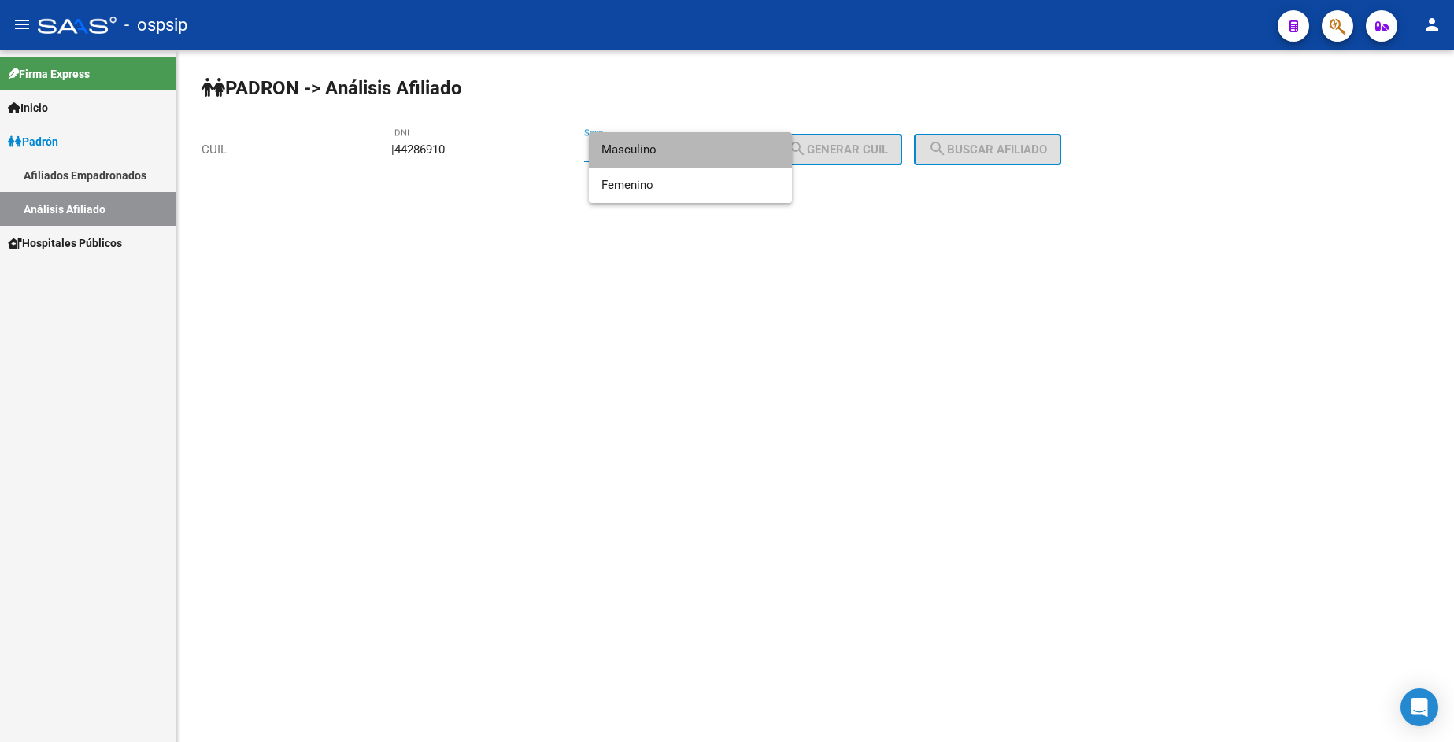
click at [701, 150] on span "Masculino" at bounding box center [690, 149] width 178 height 35
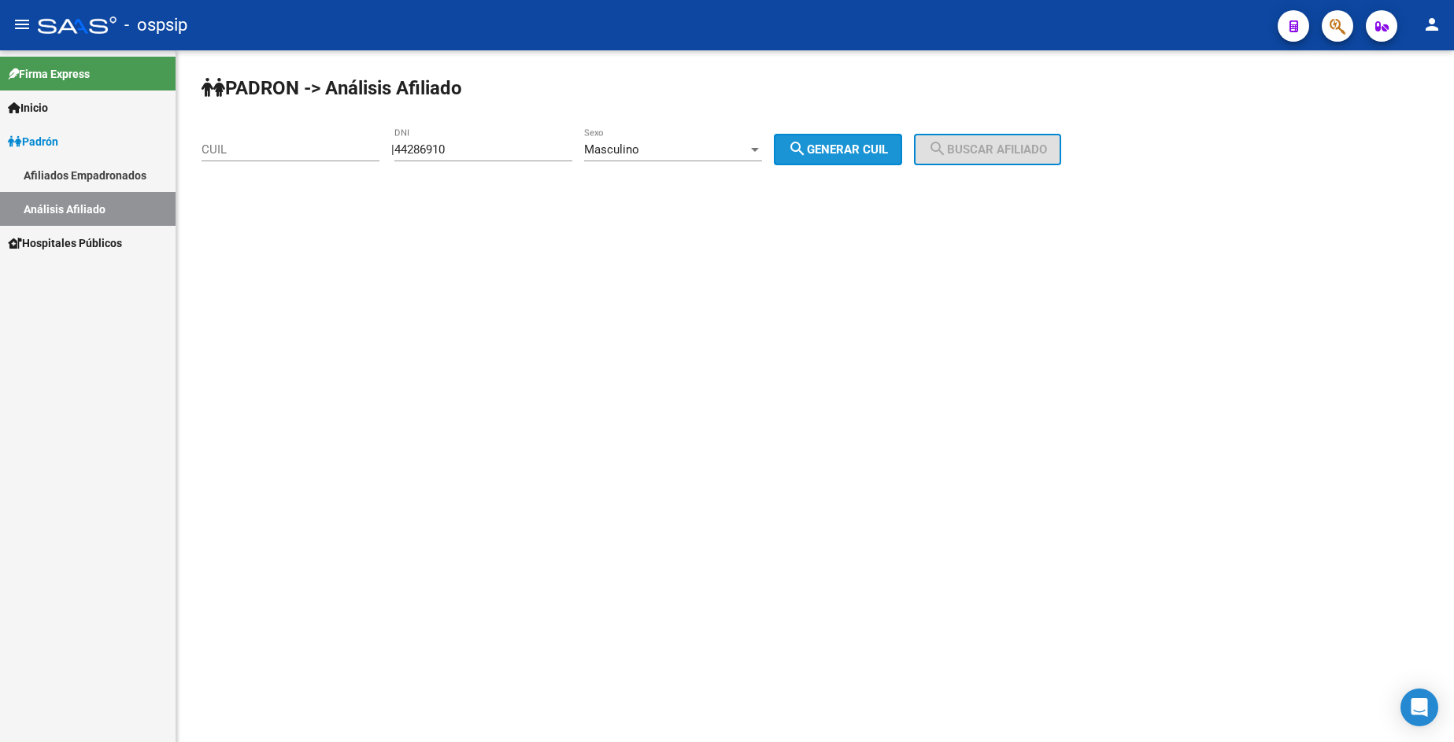
click at [849, 145] on span "search Generar CUIL" at bounding box center [838, 149] width 100 height 14
type input "20-44286910-4"
click at [971, 146] on span "search Buscar afiliado" at bounding box center [987, 149] width 119 height 14
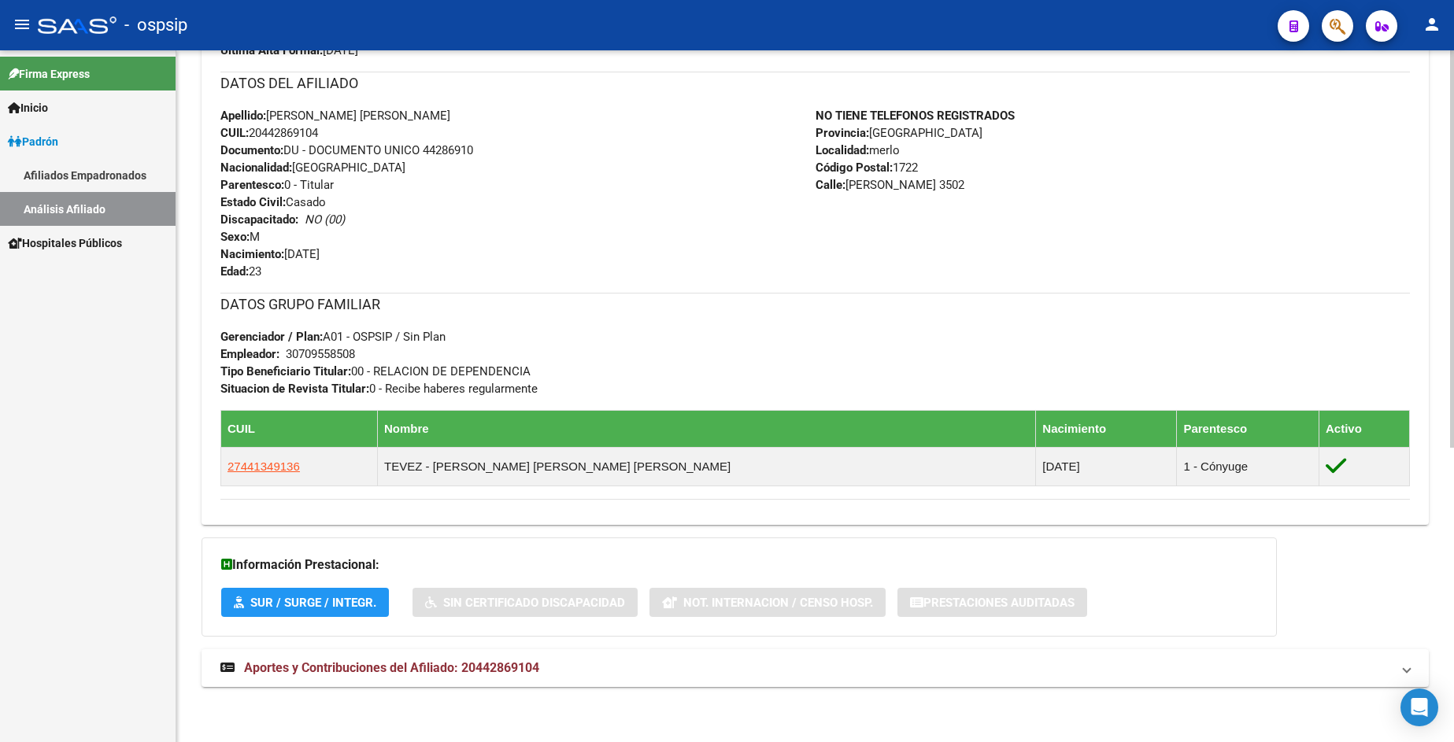
scroll to position [435, 0]
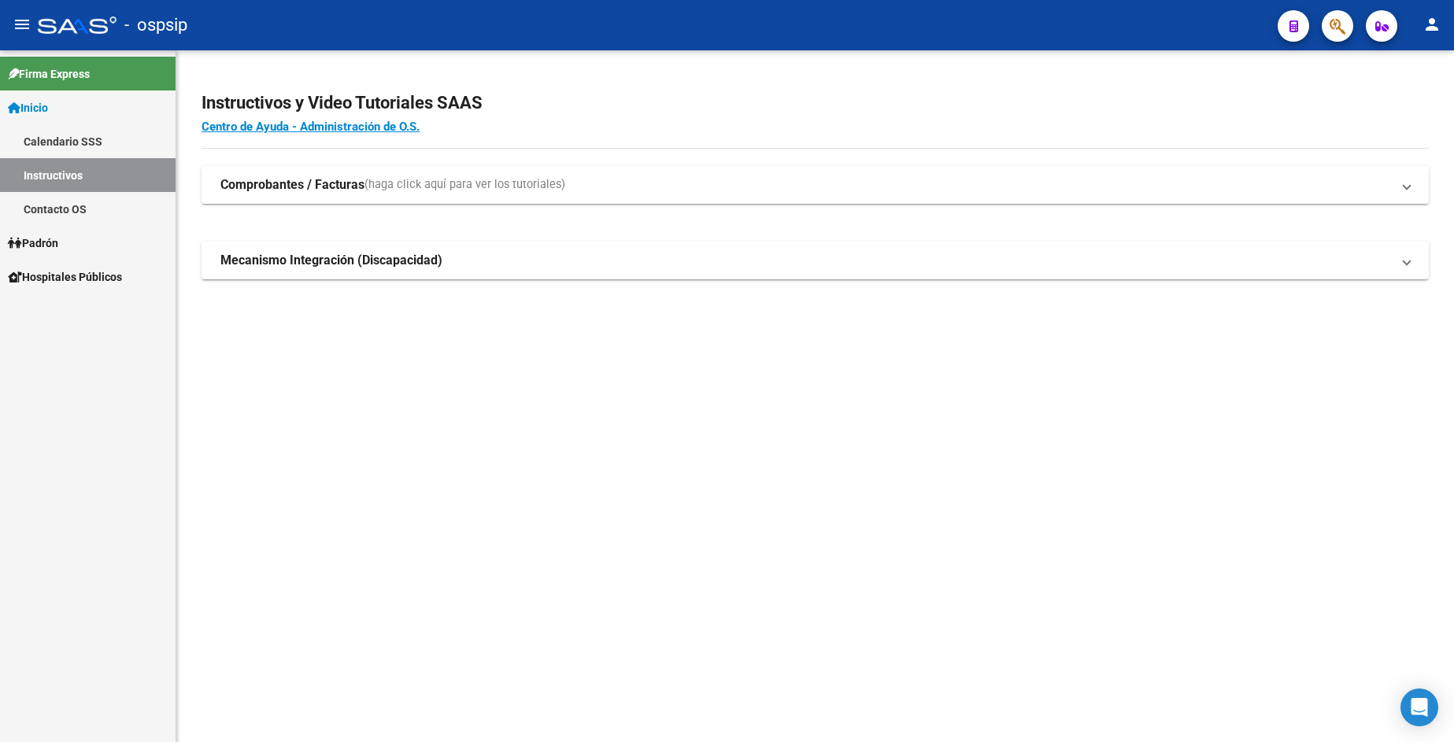
click at [58, 245] on span "Padrón" at bounding box center [33, 243] width 50 height 17
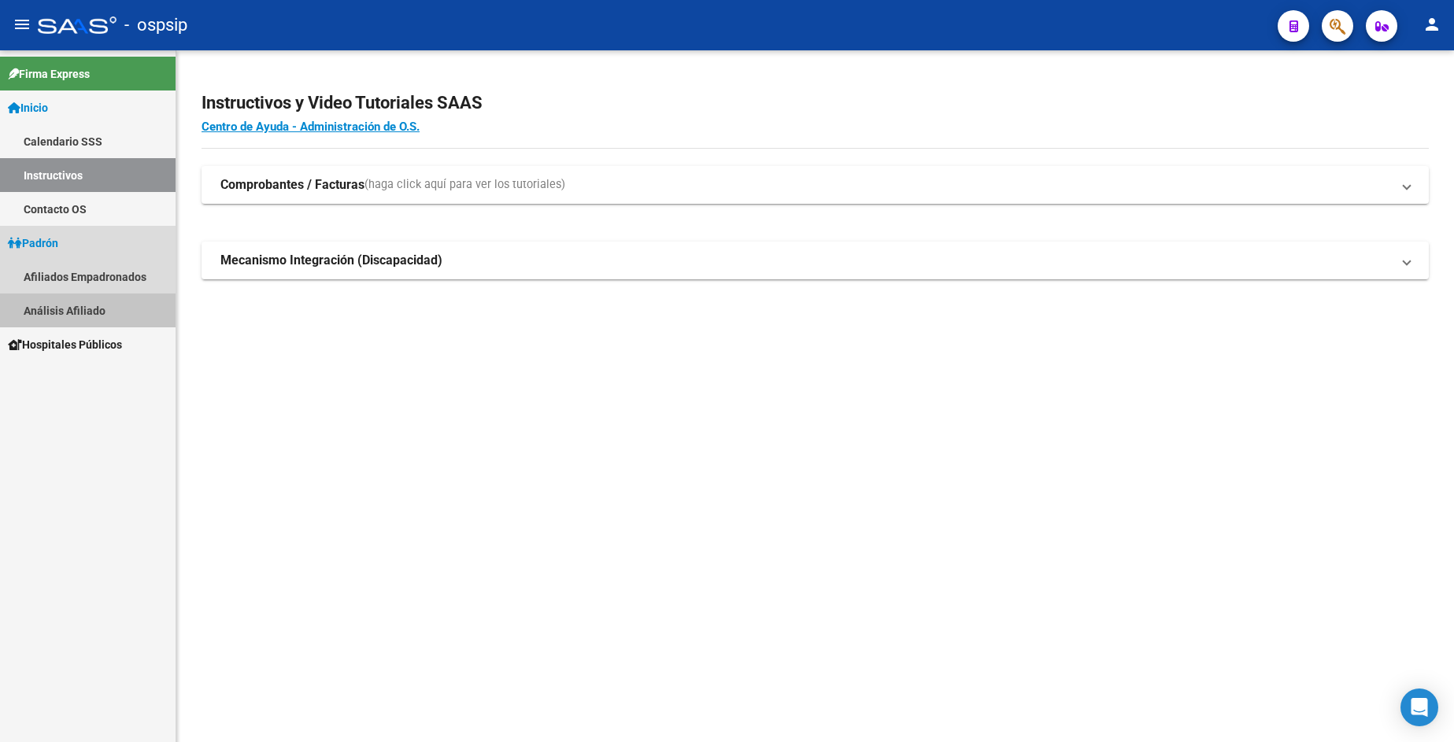
click at [56, 305] on link "Análisis Afiliado" at bounding box center [88, 311] width 176 height 34
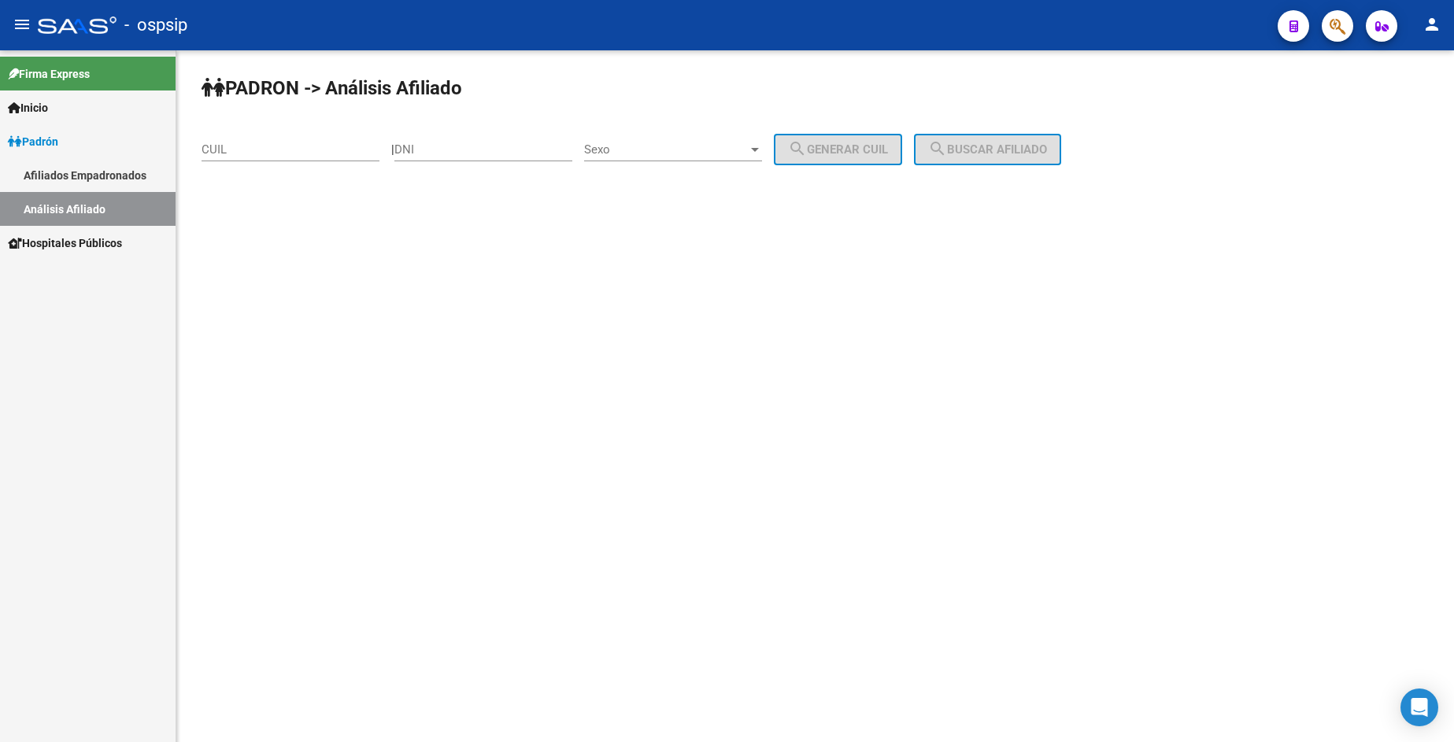
click at [509, 161] on div "DNI" at bounding box center [483, 145] width 178 height 34
type input "23360219"
click at [690, 152] on span "Sexo" at bounding box center [666, 149] width 164 height 14
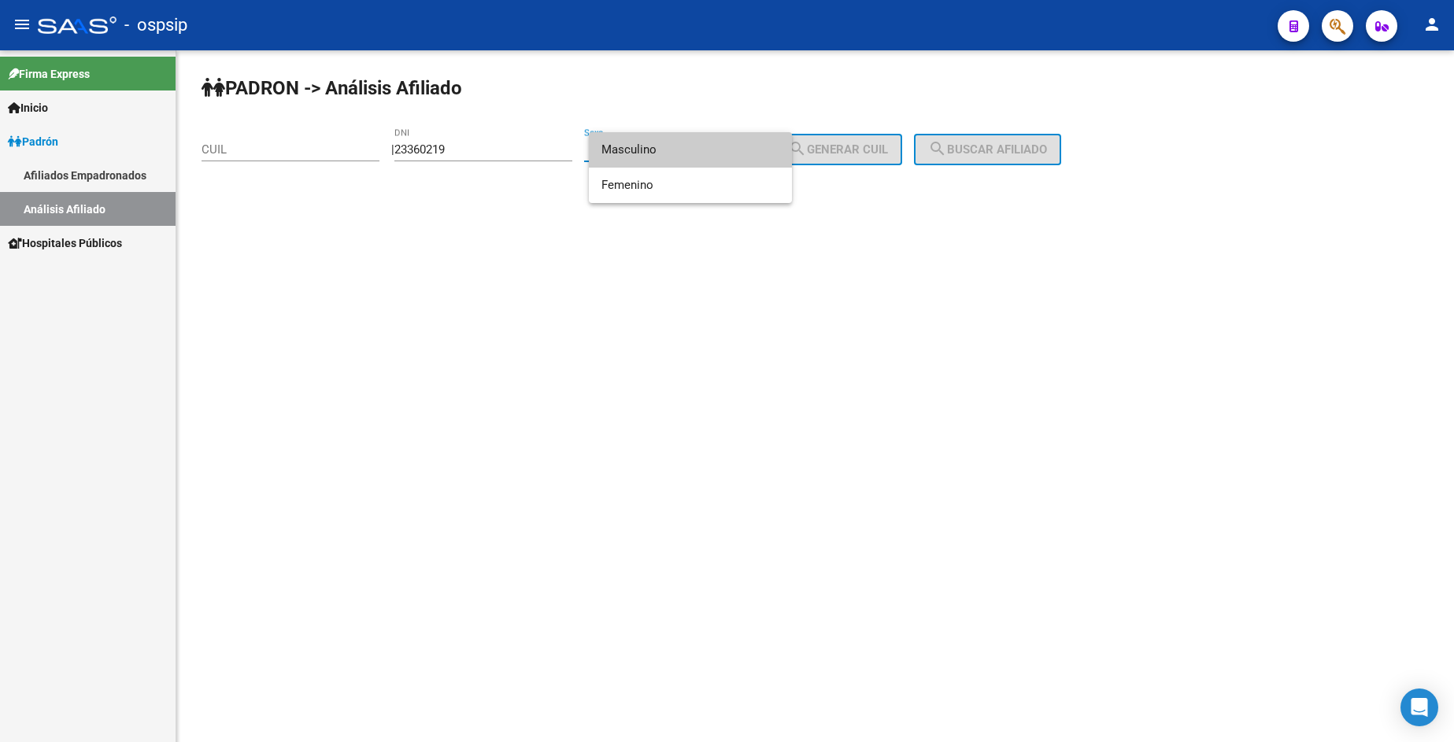
click at [690, 152] on span "Masculino" at bounding box center [690, 149] width 178 height 35
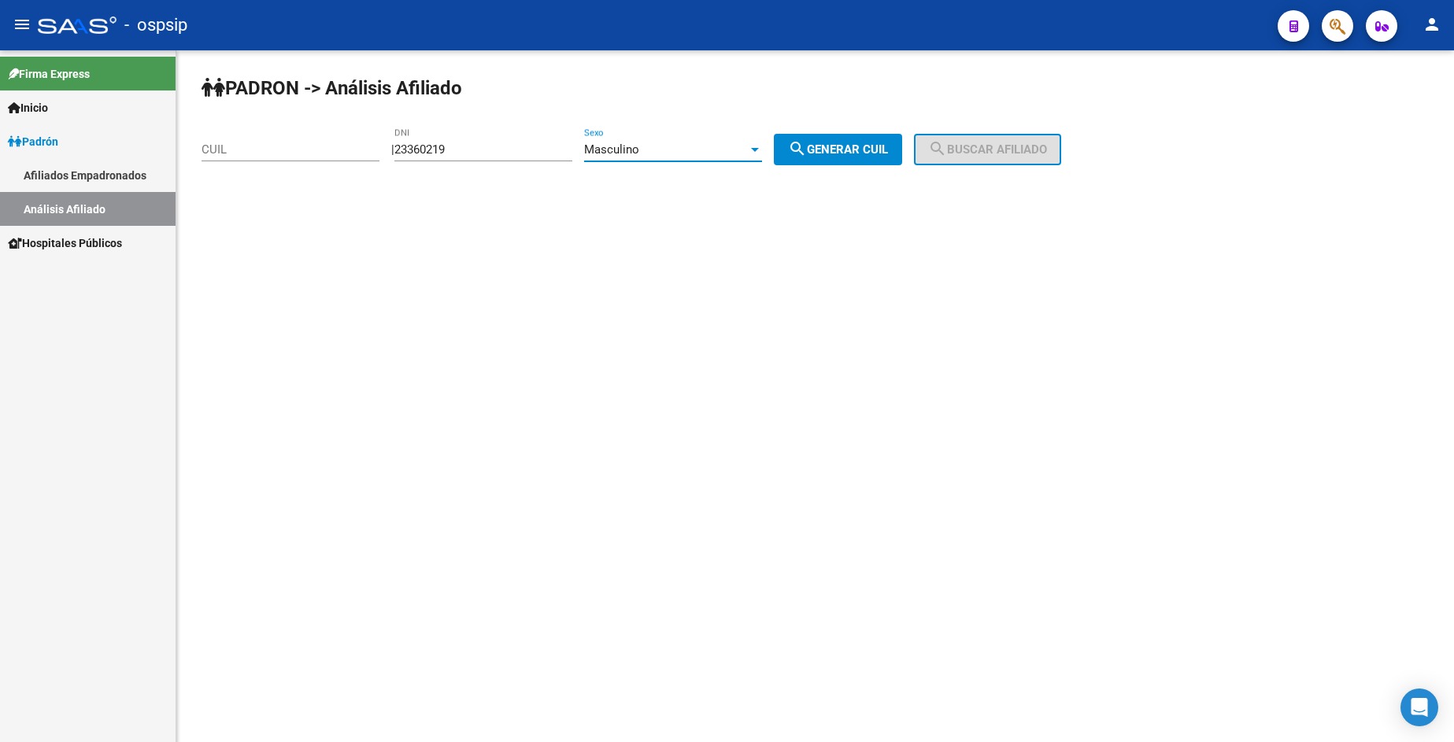
click at [693, 150] on div "Masculino" at bounding box center [666, 149] width 164 height 14
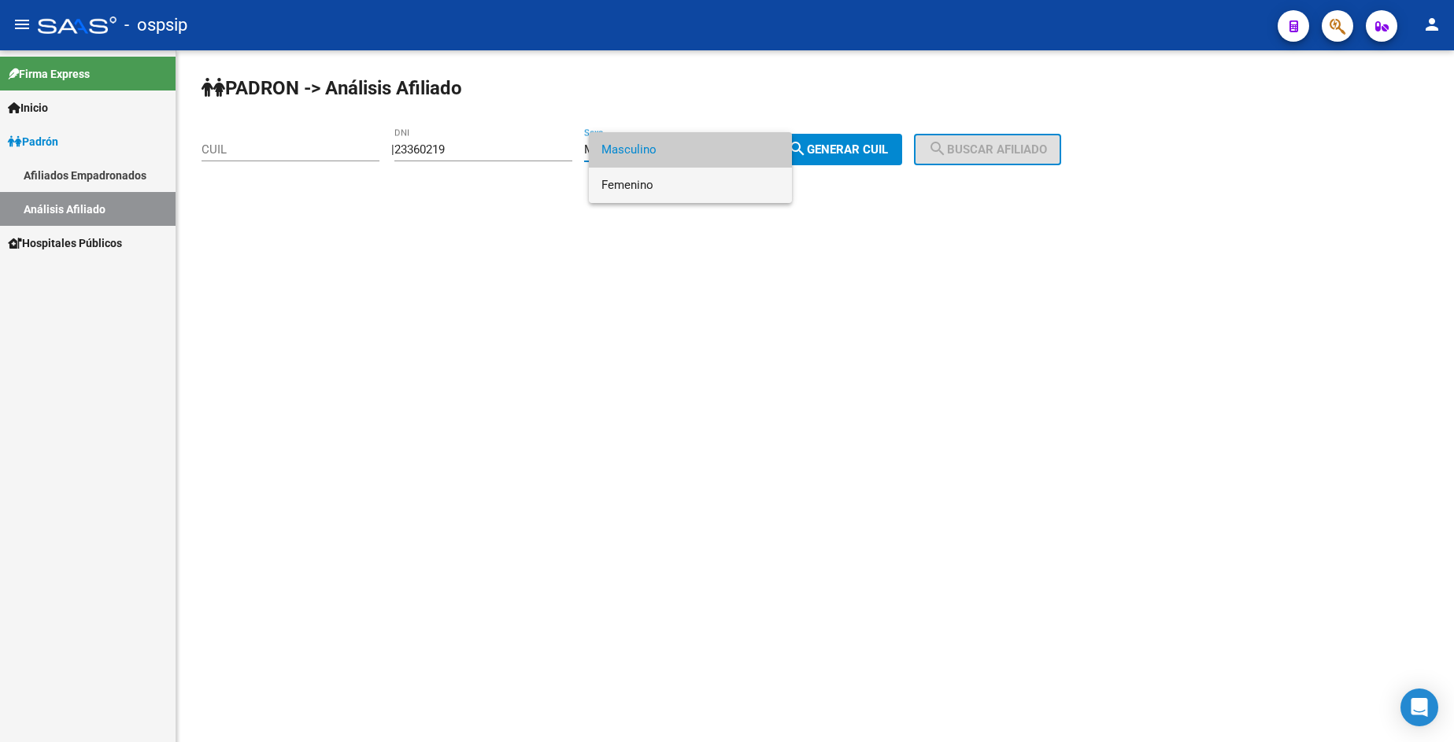
click at [682, 187] on span "Femenino" at bounding box center [690, 185] width 178 height 35
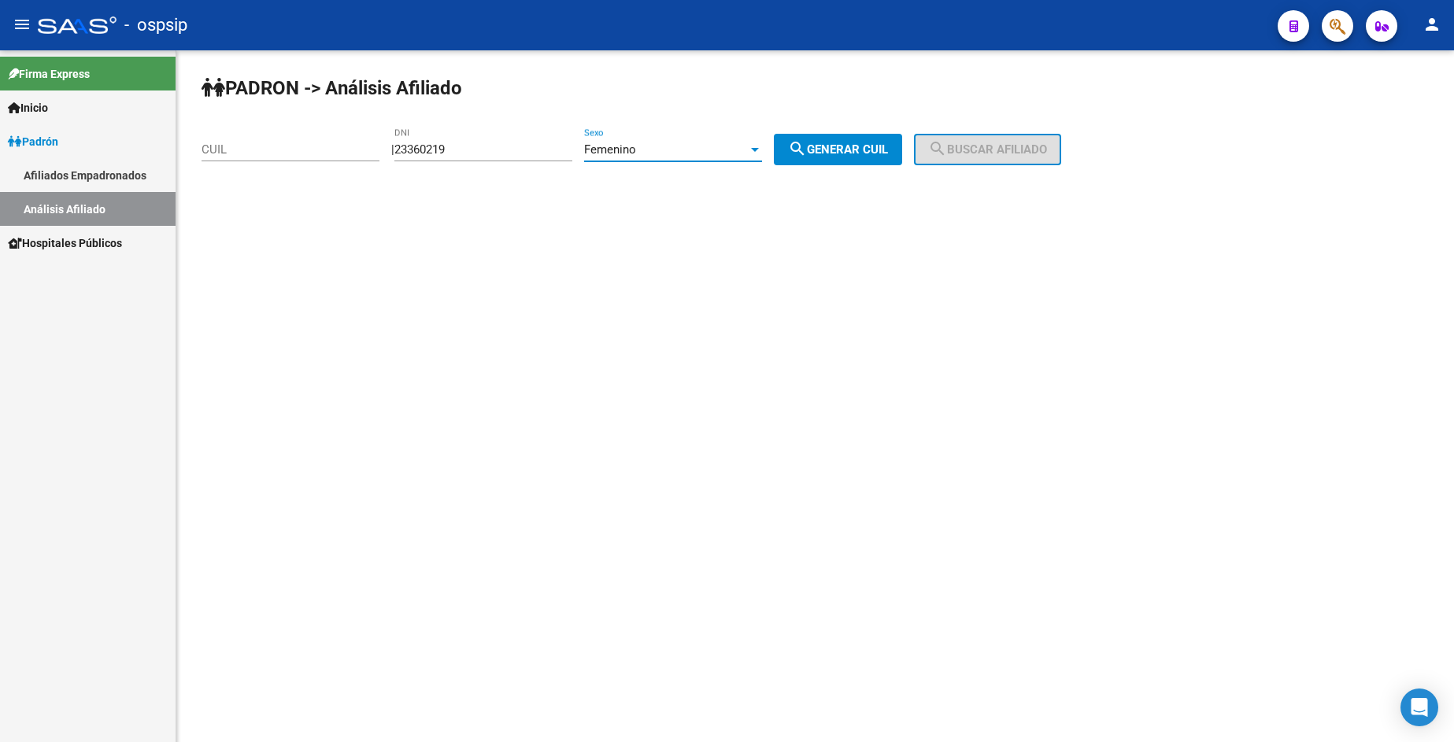
click at [807, 157] on mat-icon "search" at bounding box center [797, 148] width 19 height 19
type input "27-23360219-7"
click at [979, 147] on span "search Buscar afiliado" at bounding box center [987, 149] width 119 height 14
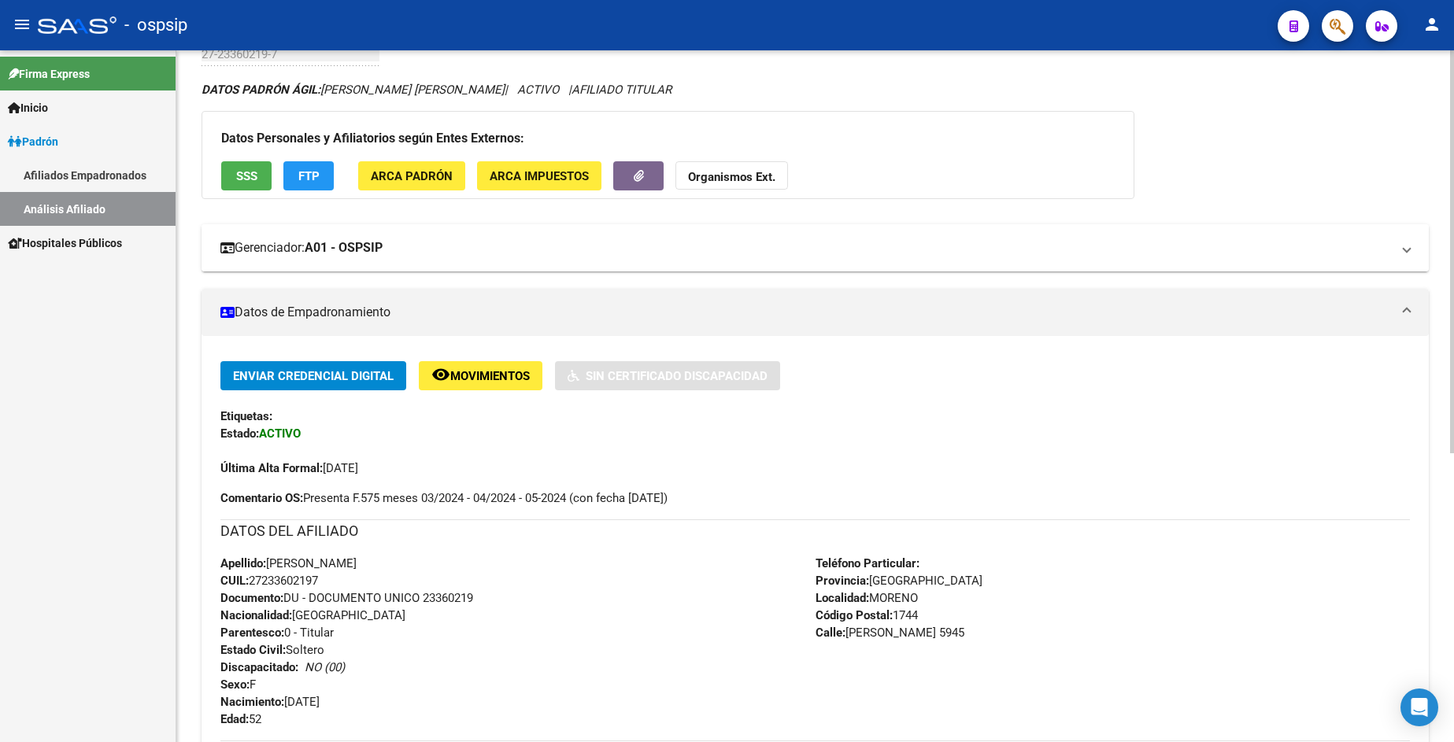
scroll to position [236, 0]
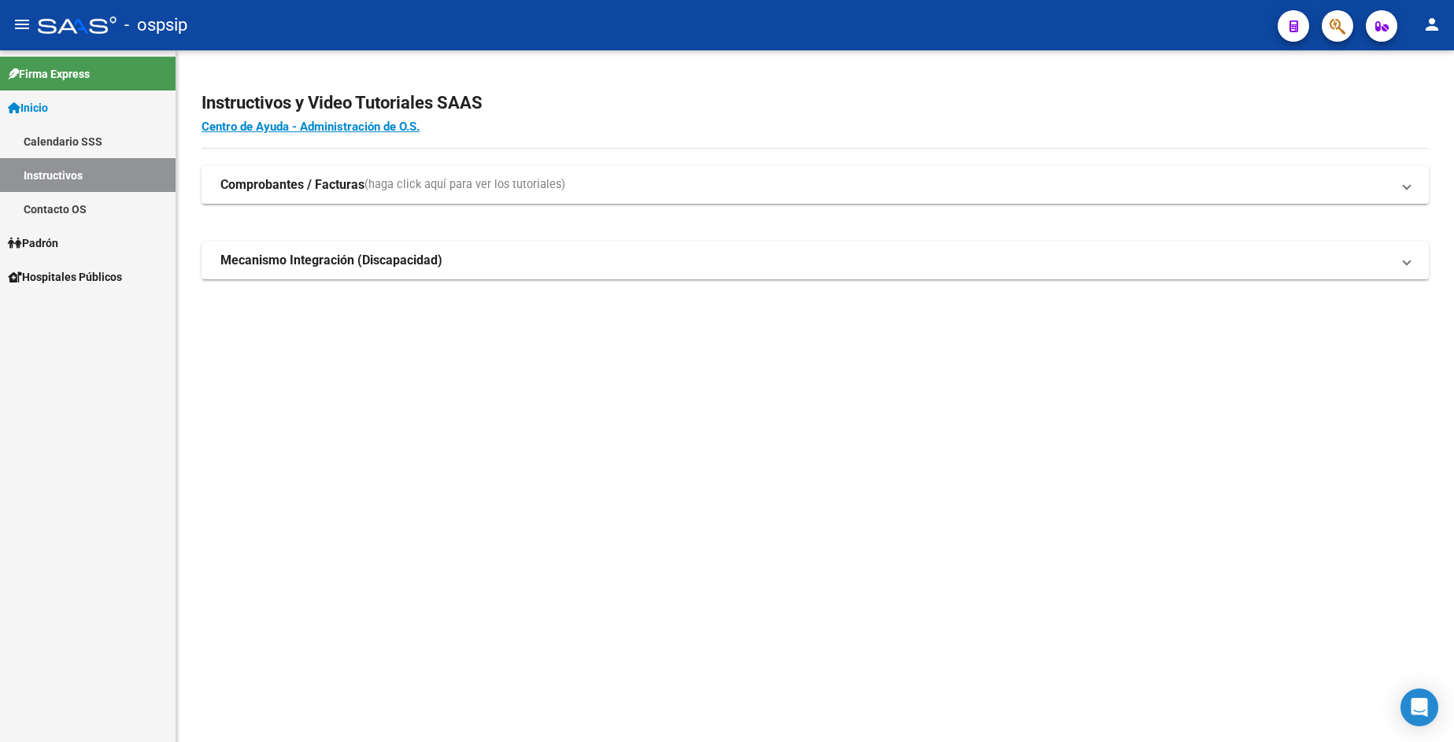
click at [58, 244] on span "Padrón" at bounding box center [33, 243] width 50 height 17
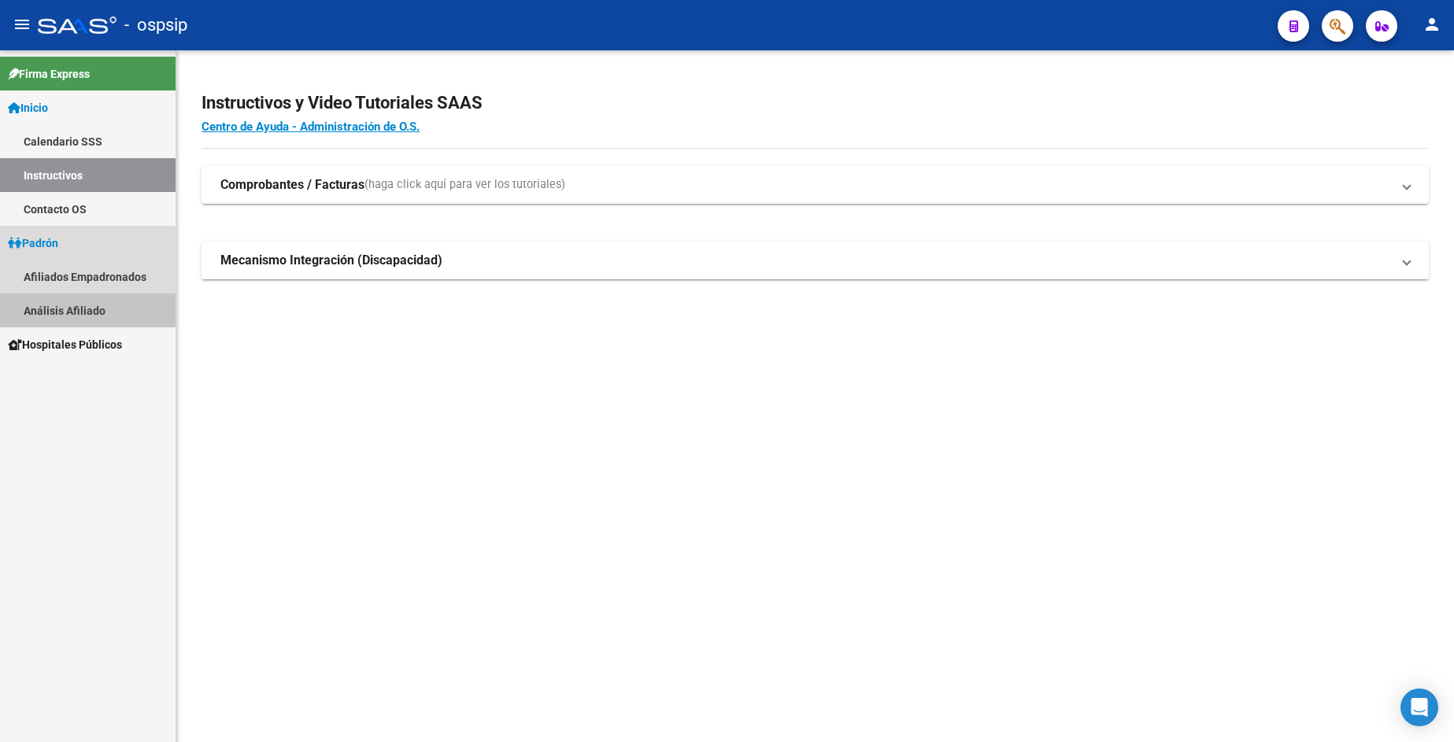
click at [76, 305] on link "Análisis Afiliado" at bounding box center [88, 311] width 176 height 34
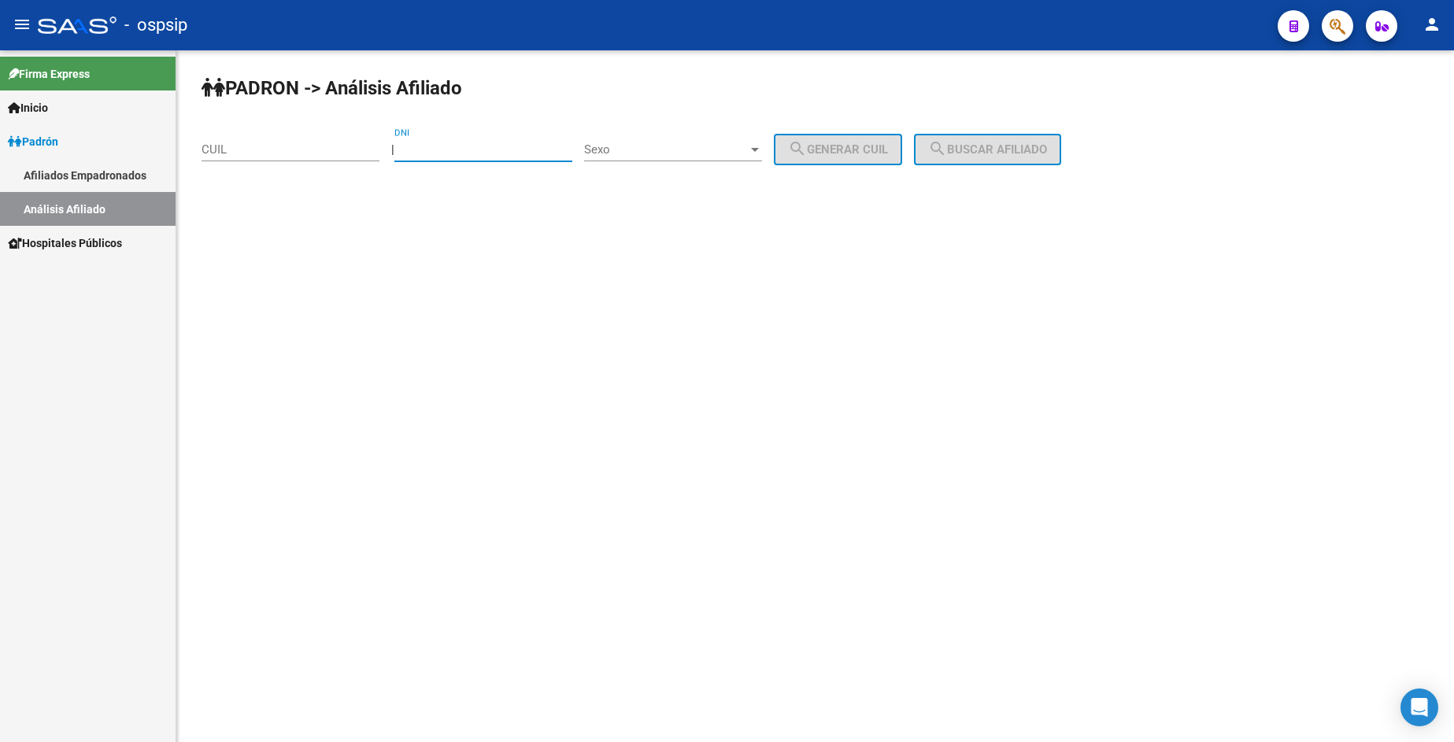
drag, startPoint x: 467, startPoint y: 149, endPoint x: 471, endPoint y: 157, distance: 8.8
click at [468, 150] on input "DNI" at bounding box center [483, 149] width 178 height 14
click at [473, 157] on div "DNI" at bounding box center [483, 145] width 178 height 34
type input "25550519"
click at [657, 157] on div "Sexo Sexo" at bounding box center [673, 145] width 178 height 34
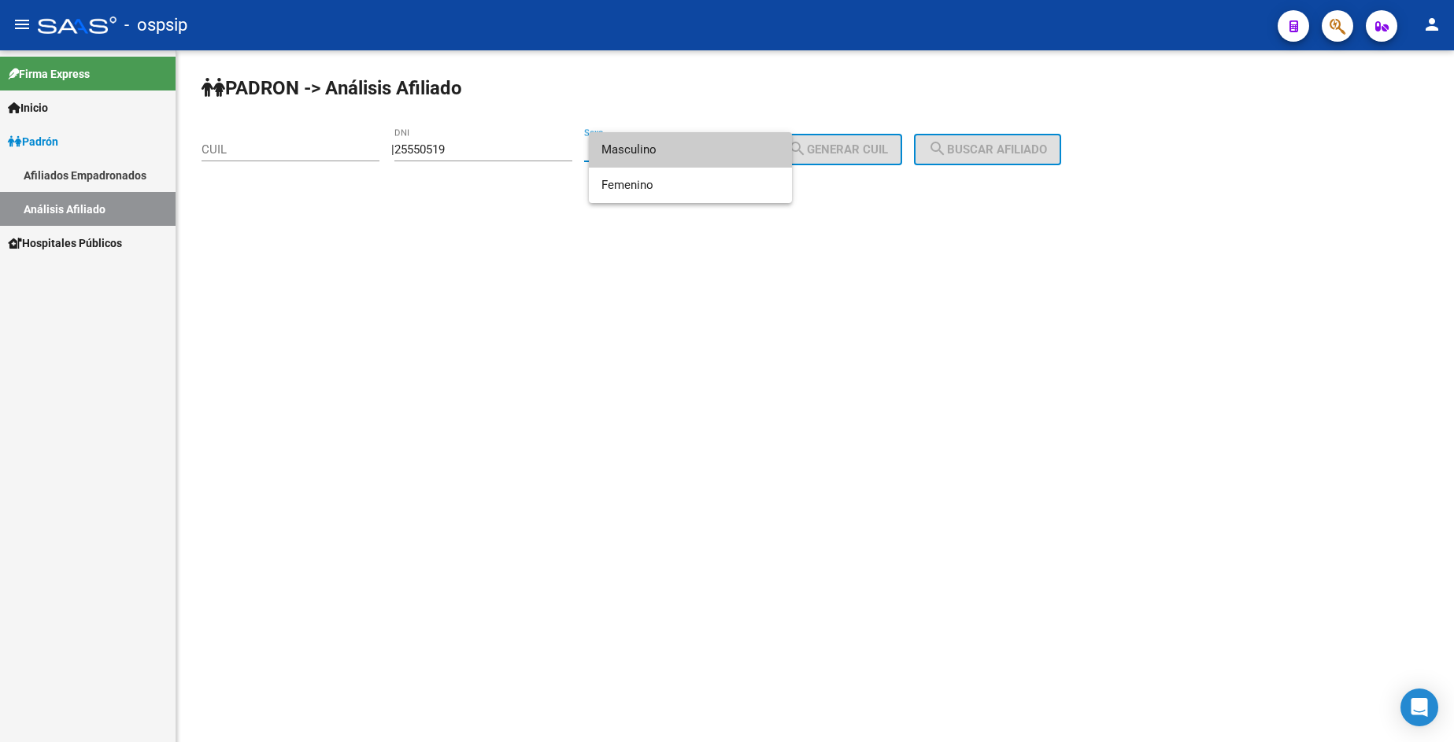
click at [657, 157] on span "Masculino" at bounding box center [690, 149] width 178 height 35
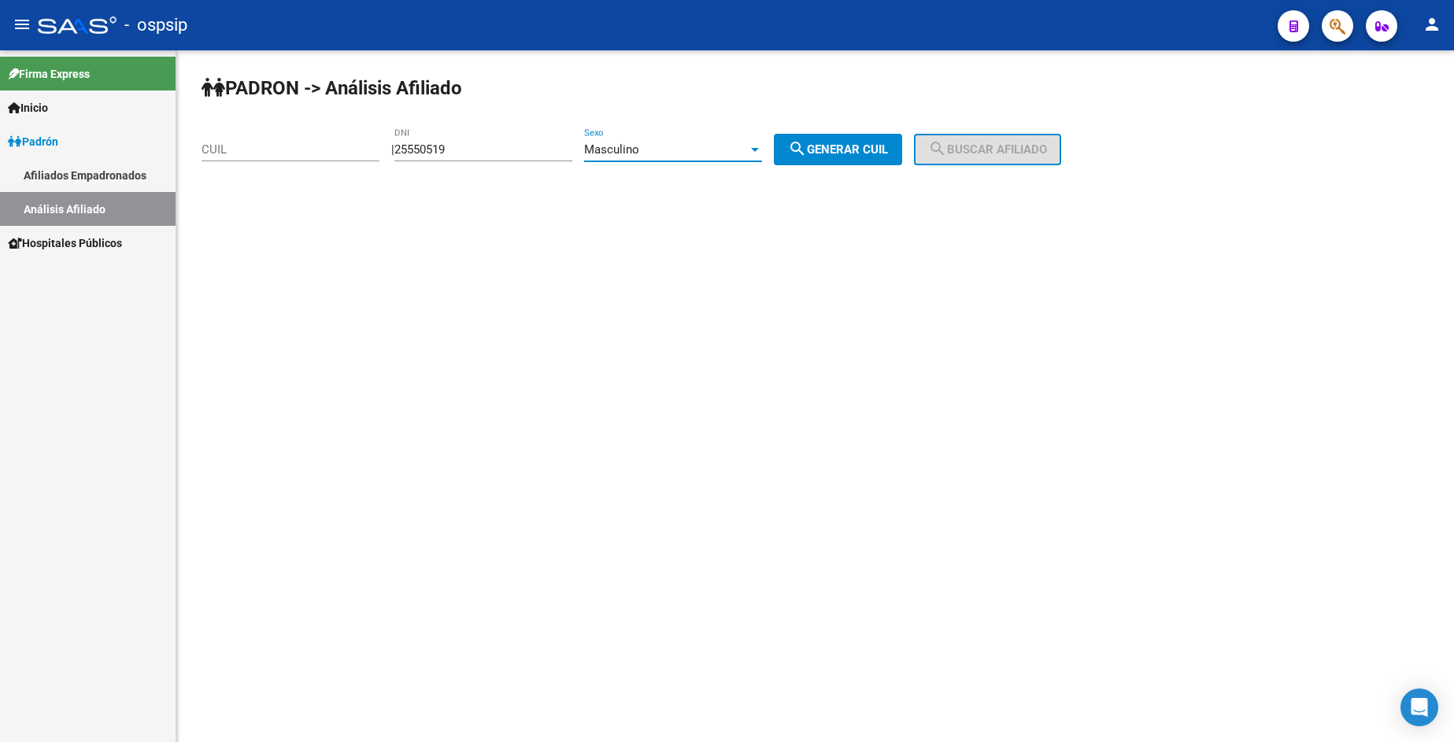
click at [868, 132] on div "[PERSON_NAME] -> Análisis Afiliado CUIL | 25550519 DNI Masculino Sexo search Ge…" at bounding box center [815, 132] width 1278 height 165
click at [897, 144] on button "search Generar CUIL" at bounding box center [838, 149] width 128 height 31
type input "20-25550519-0"
click at [947, 149] on mat-icon "search" at bounding box center [937, 148] width 19 height 19
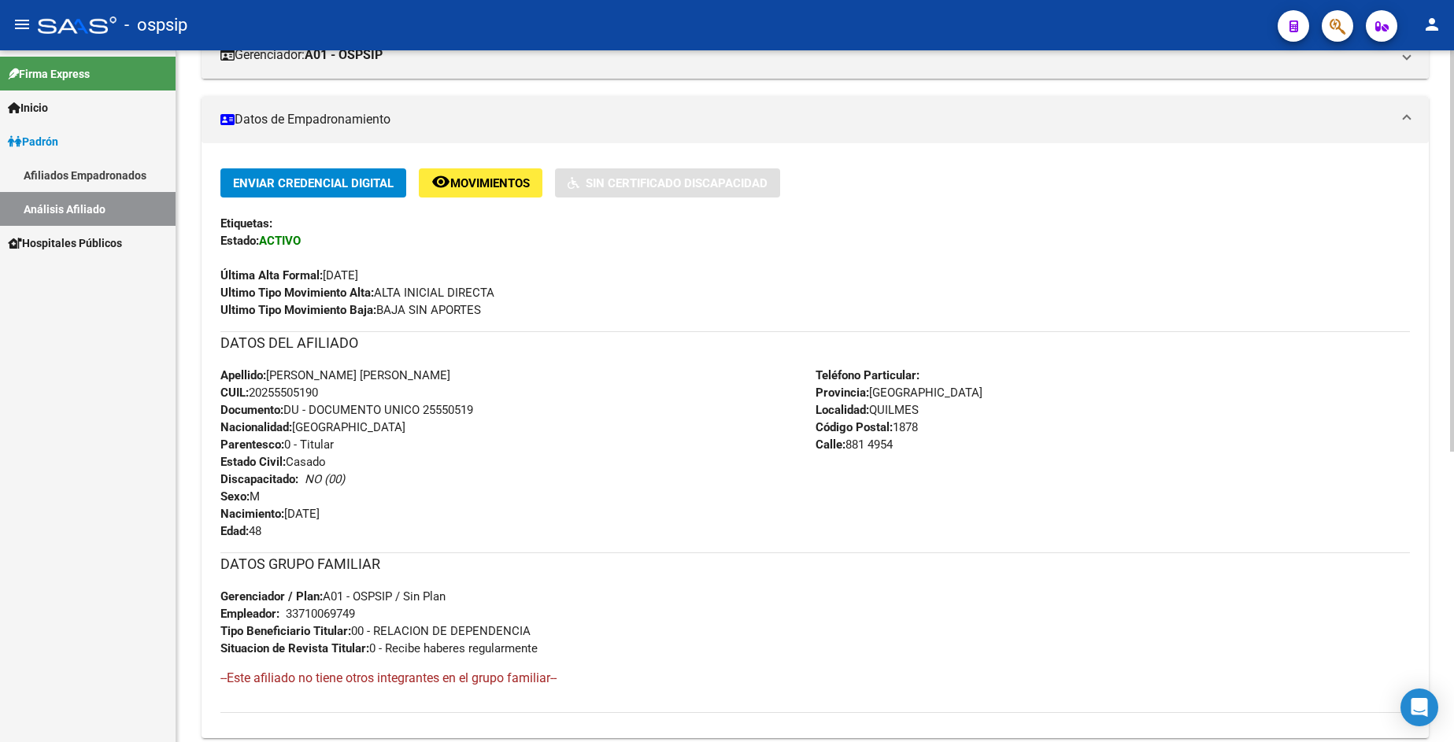
scroll to position [315, 0]
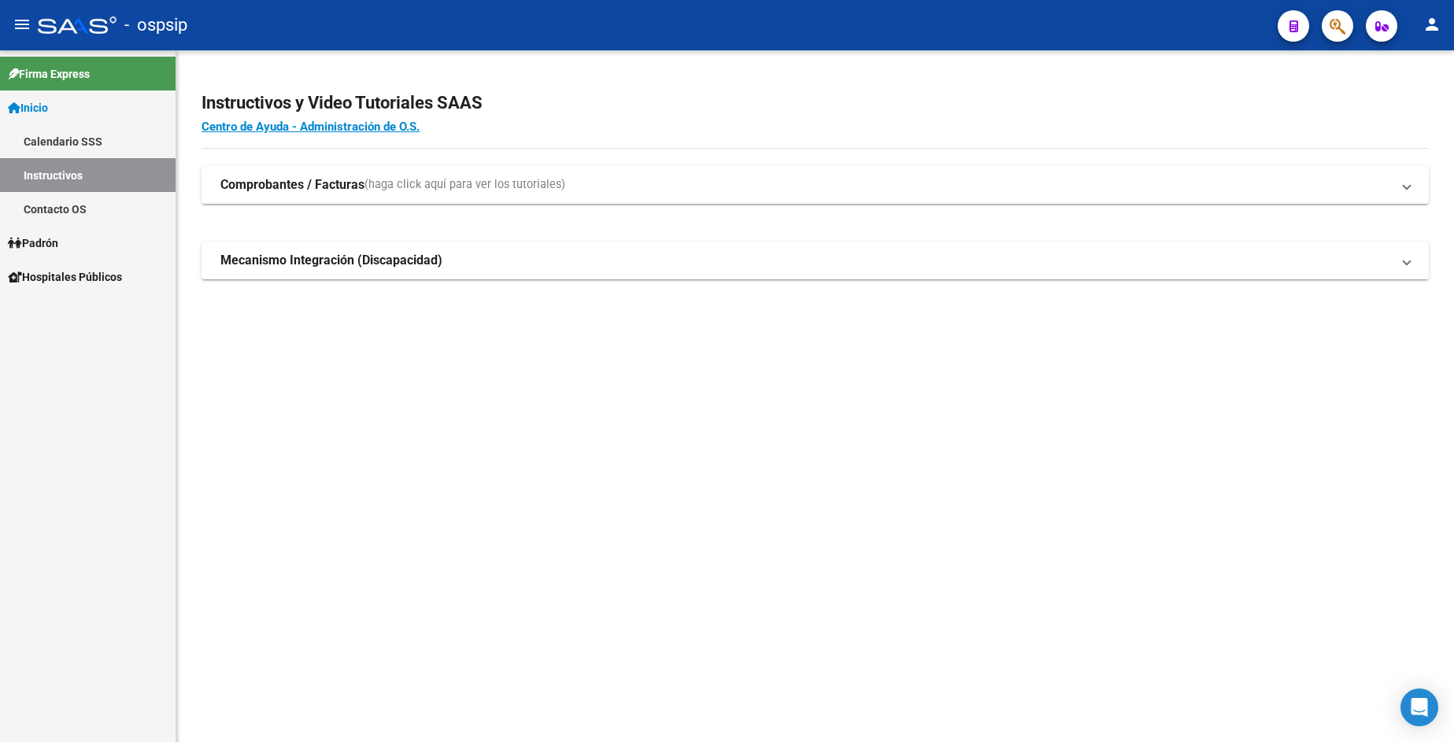
click at [51, 241] on span "Padrón" at bounding box center [33, 243] width 50 height 17
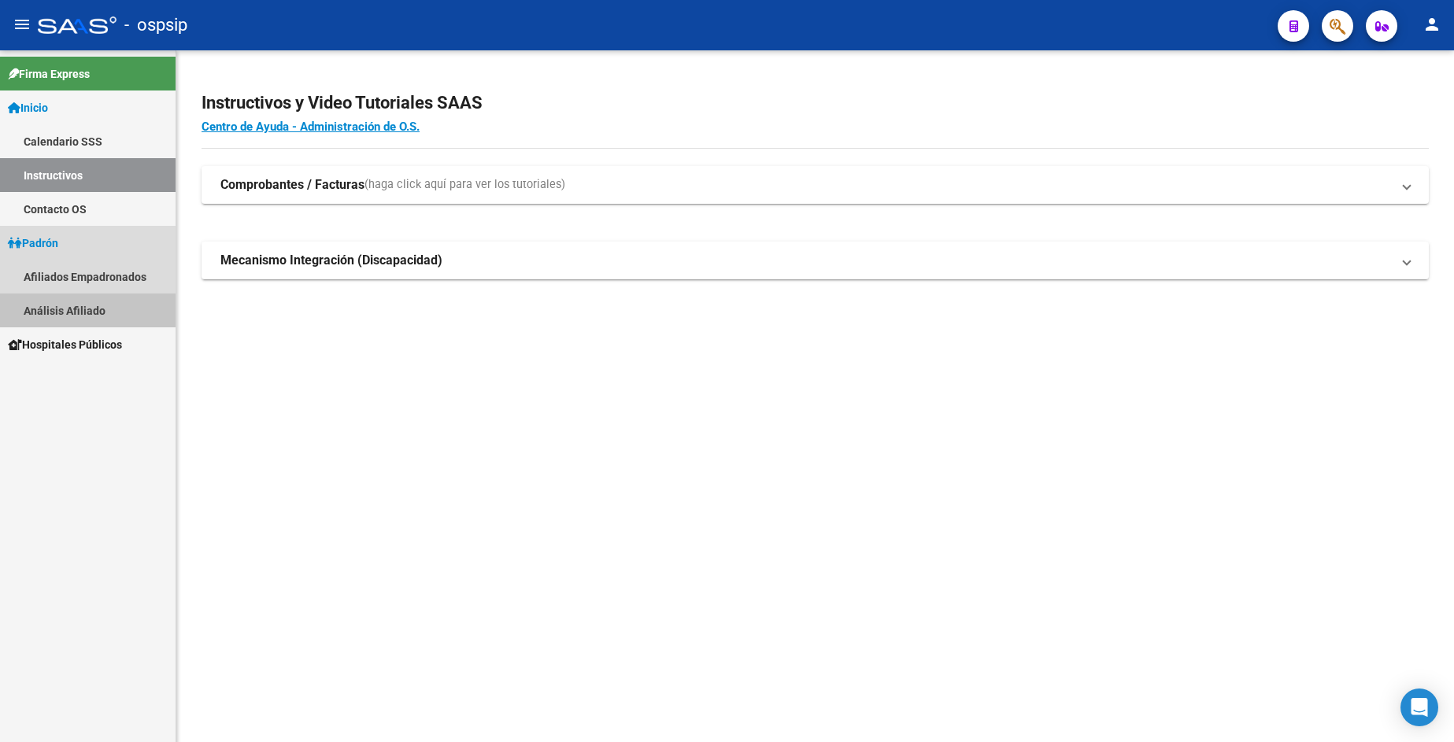
click at [88, 313] on link "Análisis Afiliado" at bounding box center [88, 311] width 176 height 34
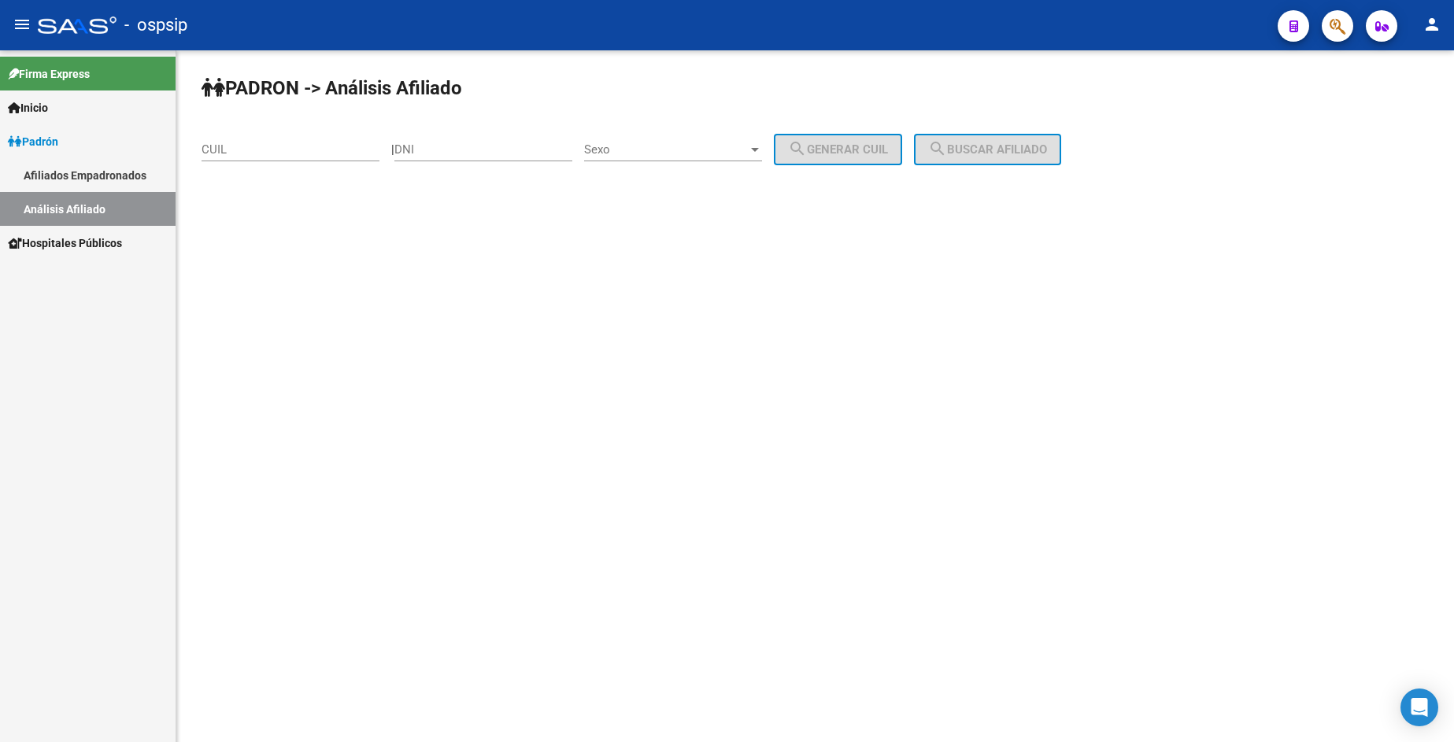
click at [501, 152] on input "DNI" at bounding box center [483, 149] width 178 height 14
type input "92238405"
click at [710, 137] on div "Sexo Sexo" at bounding box center [673, 145] width 178 height 34
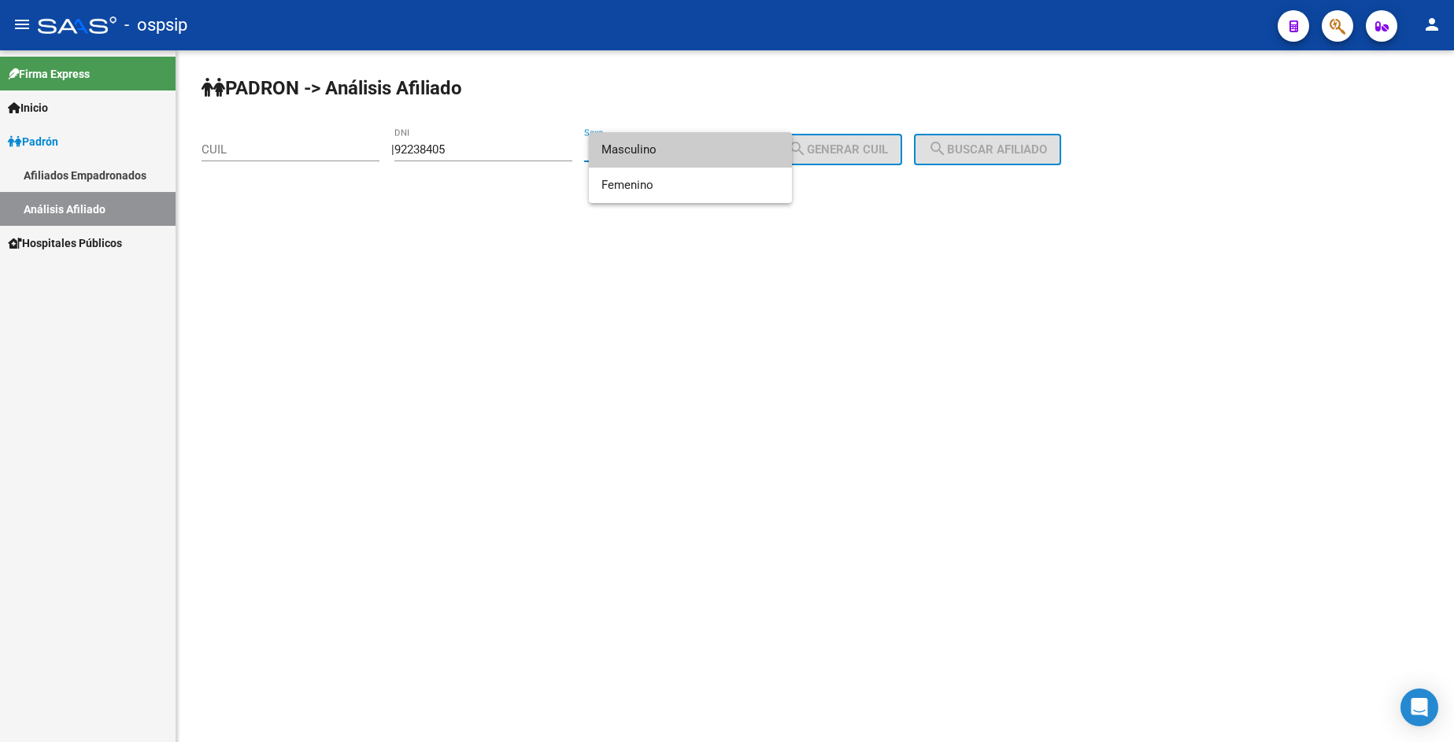
click at [712, 153] on span "Masculino" at bounding box center [690, 149] width 178 height 35
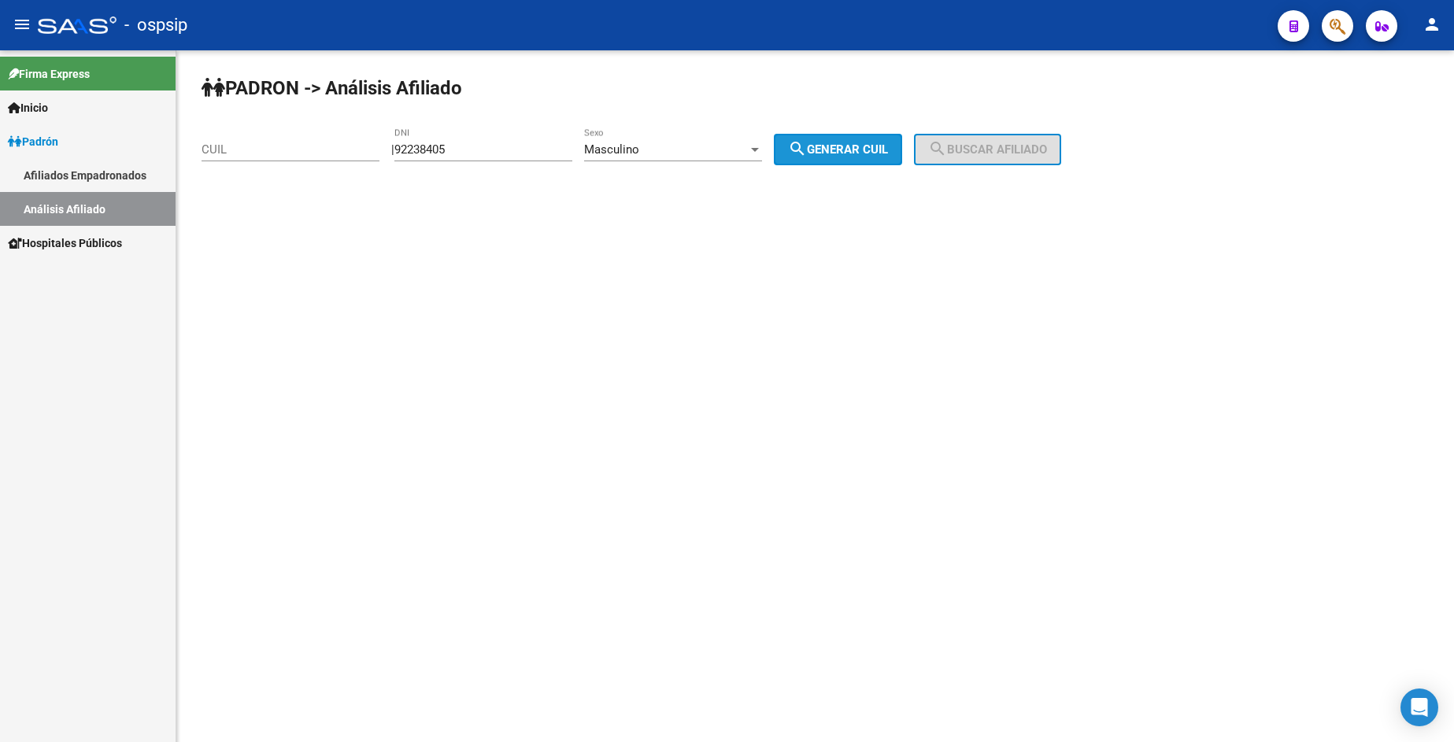
click at [833, 138] on button "search Generar CUIL" at bounding box center [838, 149] width 128 height 31
type input "20-92238405-4"
click at [947, 152] on mat-icon "search" at bounding box center [937, 148] width 19 height 19
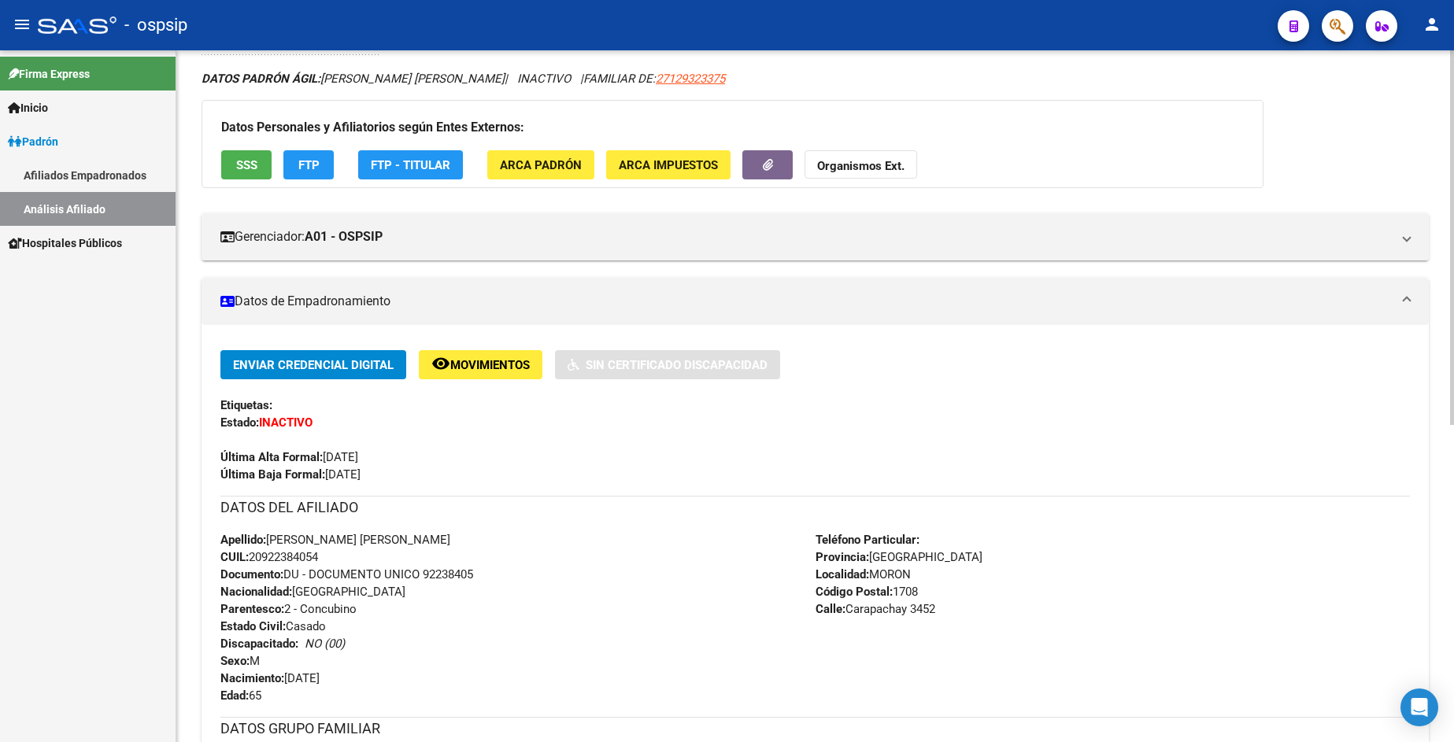
scroll to position [236, 0]
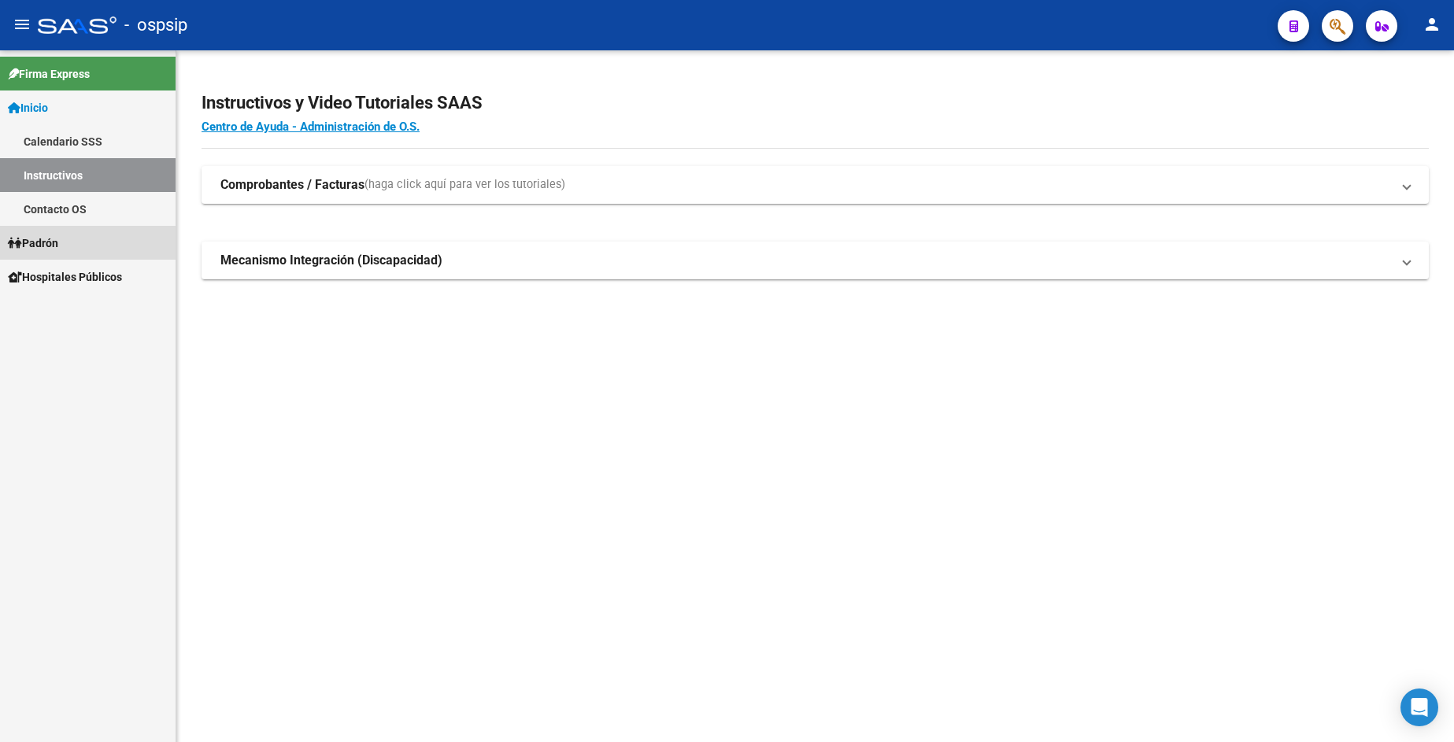
click at [68, 251] on link "Padrón" at bounding box center [88, 243] width 176 height 34
drag, startPoint x: 53, startPoint y: 309, endPoint x: 63, endPoint y: 310, distance: 10.3
click at [54, 309] on link "Análisis Afiliado" at bounding box center [88, 311] width 176 height 34
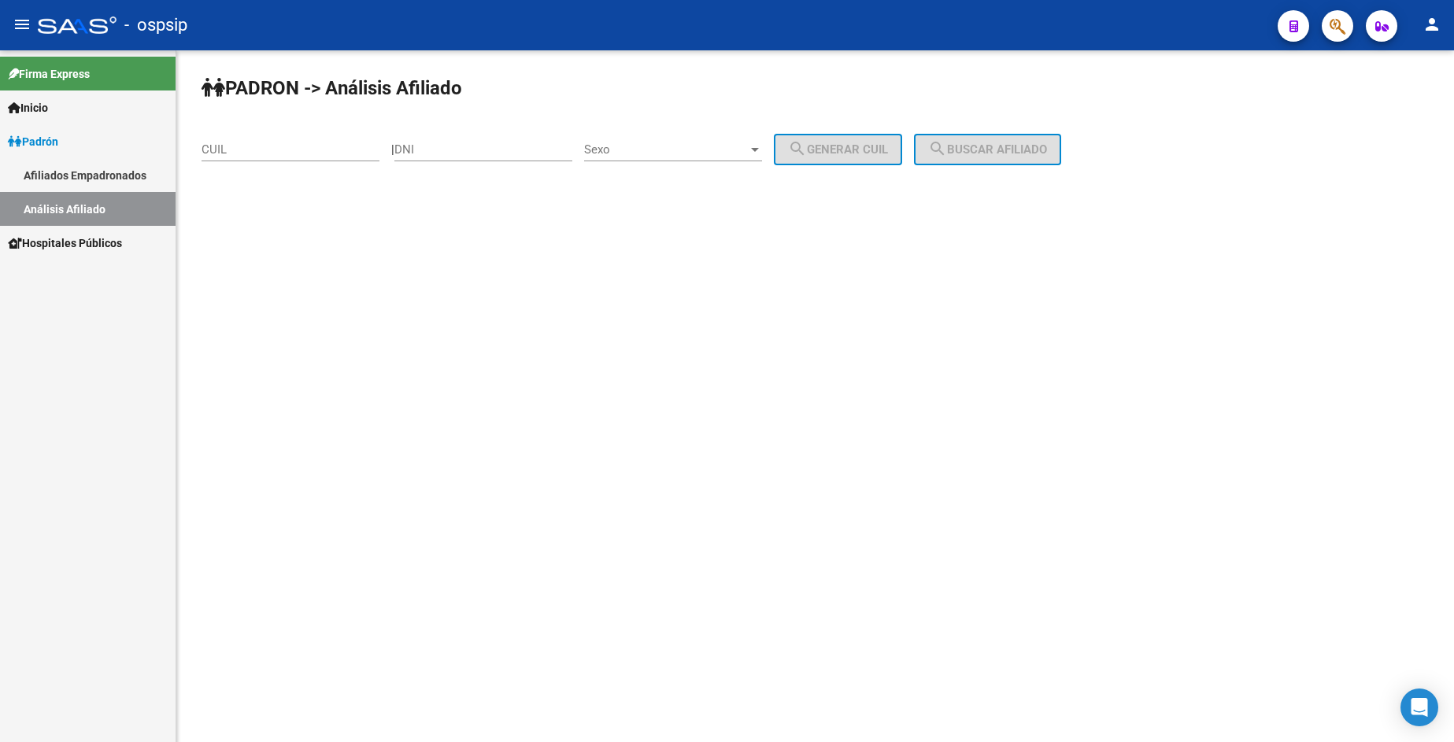
drag, startPoint x: 511, startPoint y: 150, endPoint x: 532, endPoint y: 159, distance: 23.3
click at [511, 150] on input "DNI" at bounding box center [483, 149] width 178 height 14
type input "95867925"
click at [719, 155] on span "Sexo" at bounding box center [666, 149] width 164 height 14
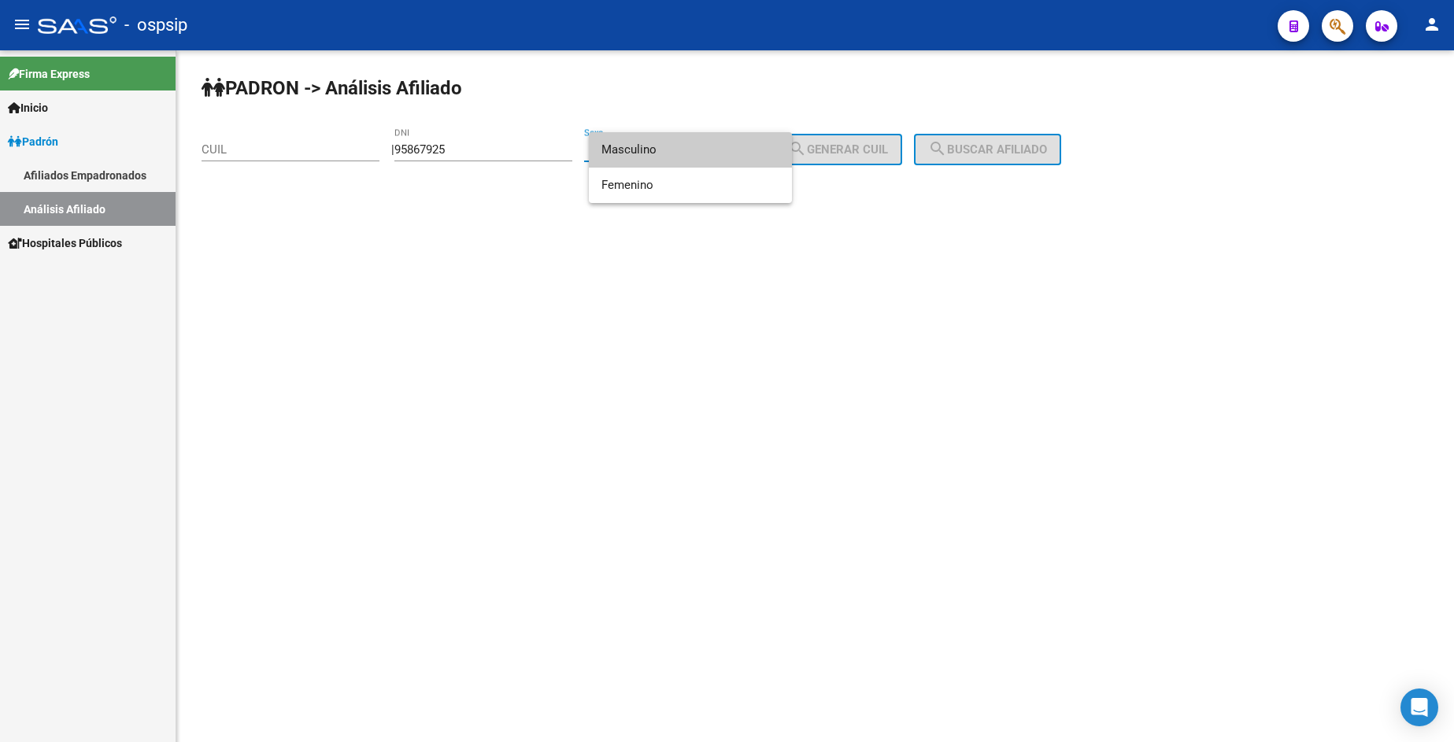
click at [689, 155] on span "Masculino" at bounding box center [690, 149] width 178 height 35
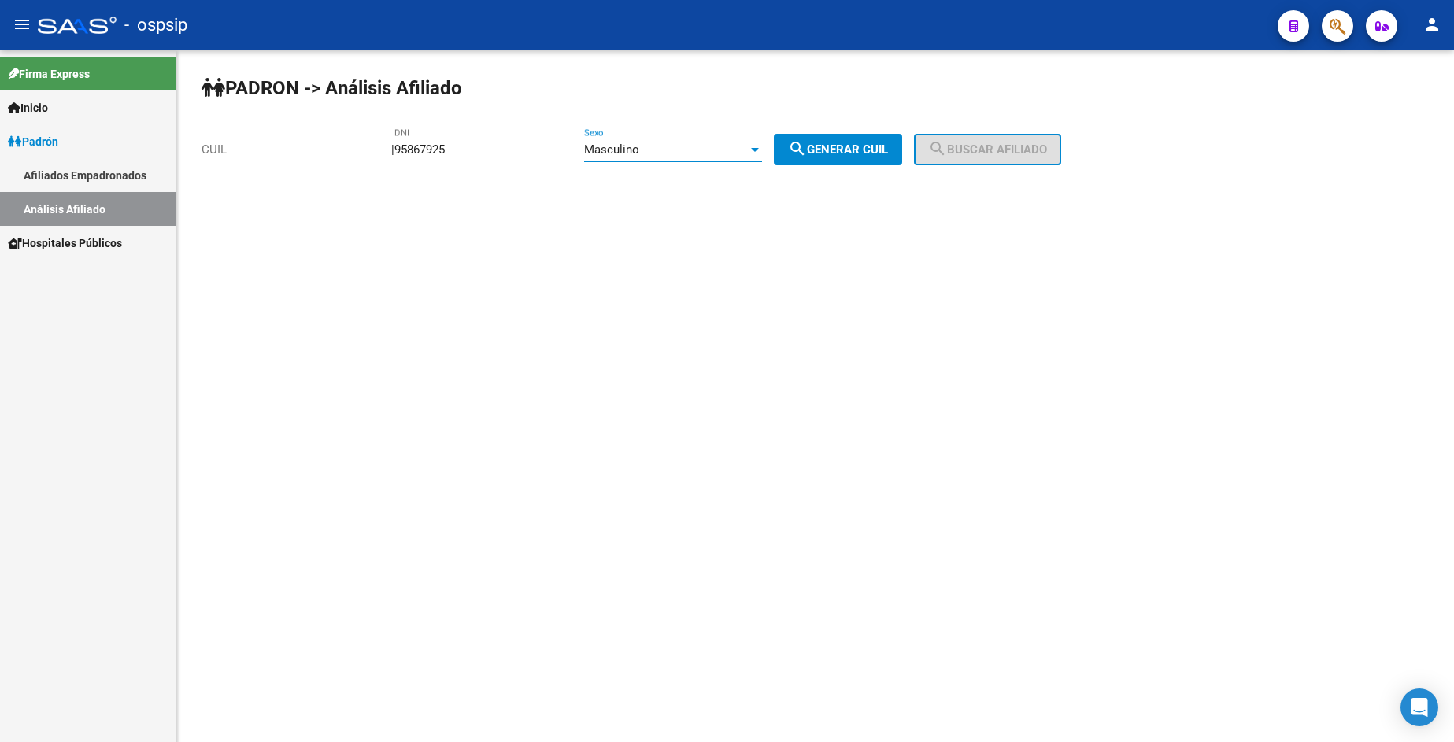
drag, startPoint x: 849, startPoint y: 154, endPoint x: 882, endPoint y: 153, distance: 32.3
click at [850, 153] on span "search Generar CUIL" at bounding box center [838, 149] width 100 height 14
type input "20-95867925-5"
click at [995, 137] on button "search Buscar afiliado" at bounding box center [987, 149] width 147 height 31
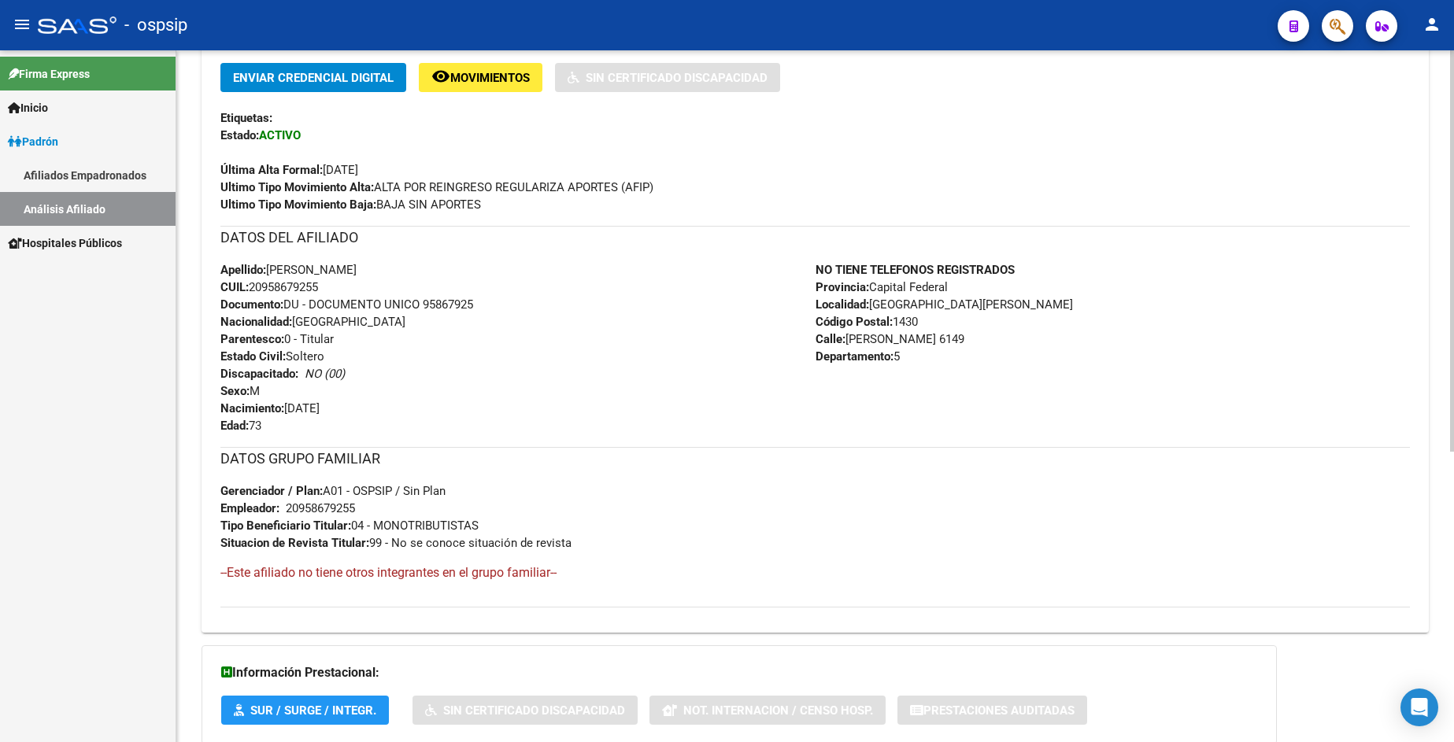
scroll to position [315, 0]
